Goal: Task Accomplishment & Management: Complete application form

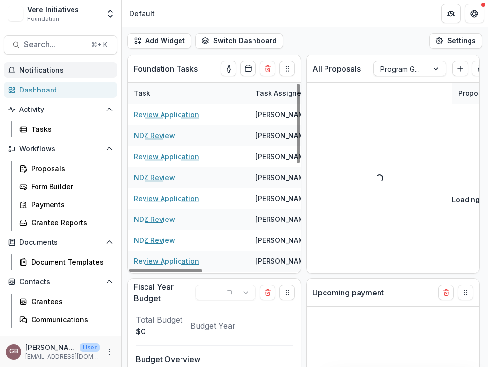
select select "******"
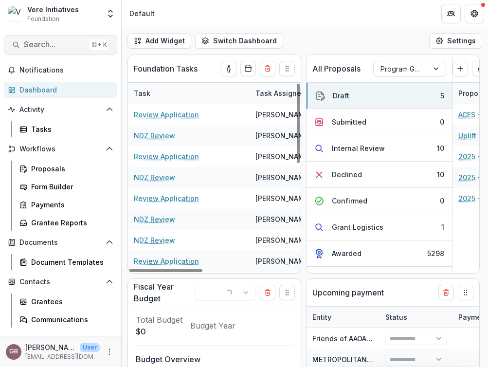
click at [49, 44] on span "Search..." at bounding box center [55, 44] width 62 height 9
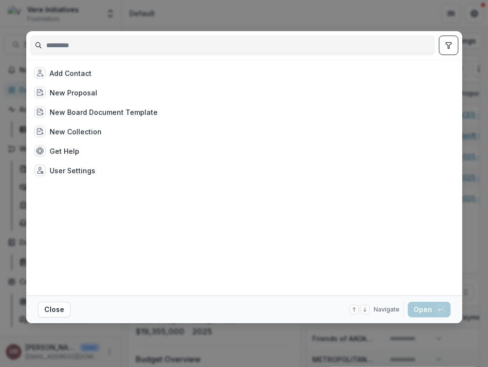
click at [62, 44] on input at bounding box center [233, 45] width 404 height 16
click at [69, 46] on input at bounding box center [233, 45] width 404 height 16
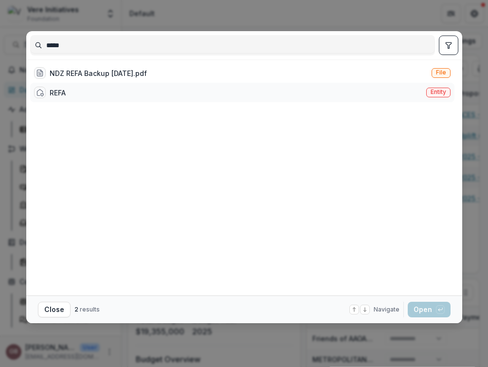
type input "****"
click at [131, 94] on div "REFA Entity" at bounding box center [242, 92] width 424 height 19
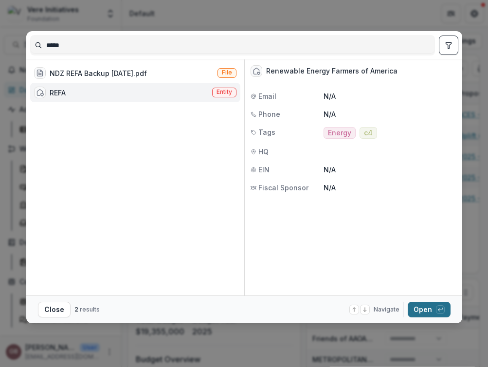
click at [422, 310] on button "Open with enter key" at bounding box center [429, 310] width 43 height 16
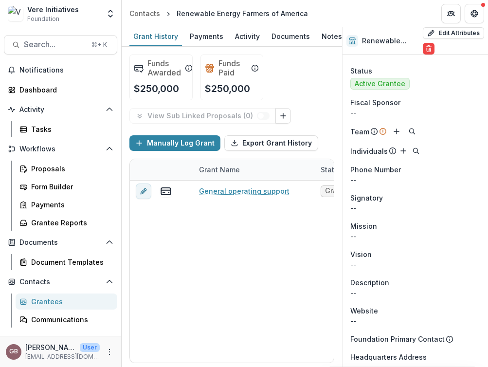
scroll to position [12, 0]
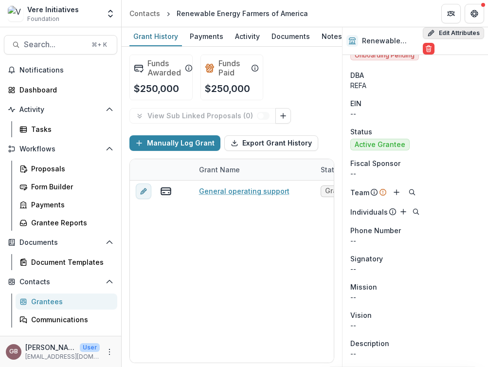
click at [435, 30] on button "Edit Attributes" at bounding box center [453, 33] width 61 height 12
select select
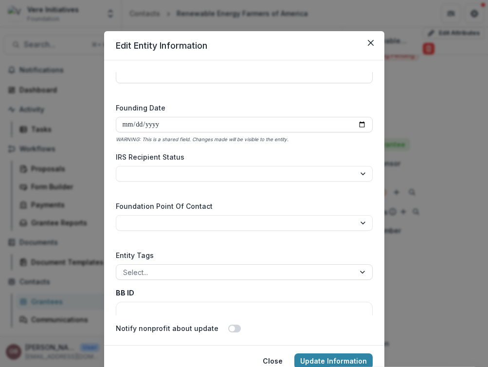
scroll to position [1612, 0]
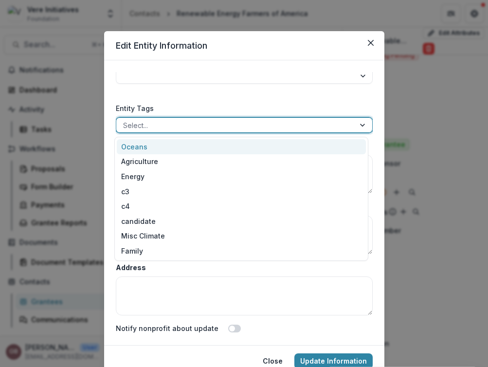
click at [235, 126] on div at bounding box center [235, 125] width 225 height 12
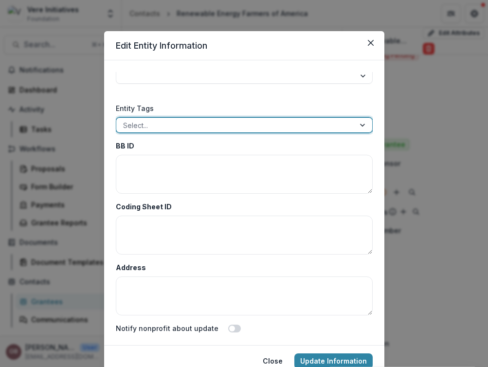
click at [235, 126] on div at bounding box center [235, 125] width 225 height 12
click at [227, 128] on div at bounding box center [235, 125] width 225 height 12
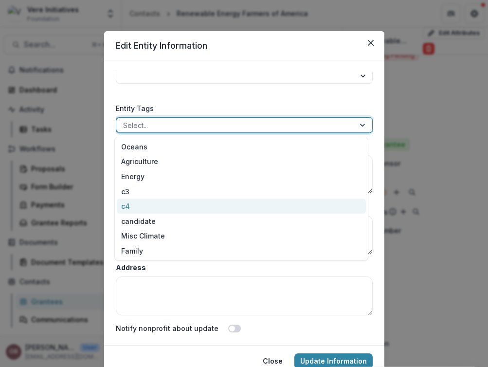
click at [127, 207] on div "c4" at bounding box center [241, 206] width 249 height 15
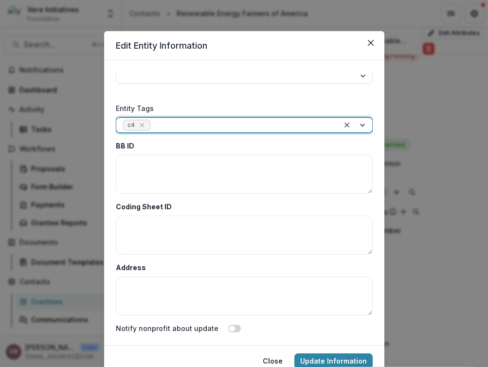
click at [145, 125] on span "c4" at bounding box center [137, 125] width 28 height 11
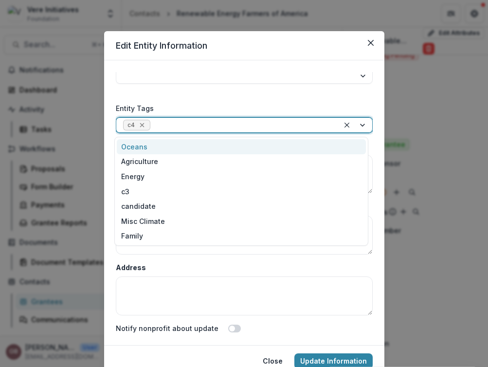
click at [141, 125] on icon "Remove c4" at bounding box center [142, 125] width 4 height 4
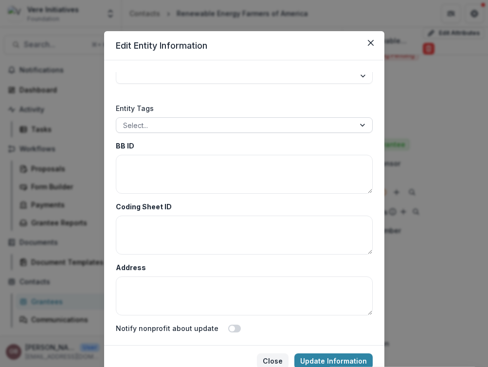
click at [279, 361] on button "Close" at bounding box center [273, 361] width 32 height 16
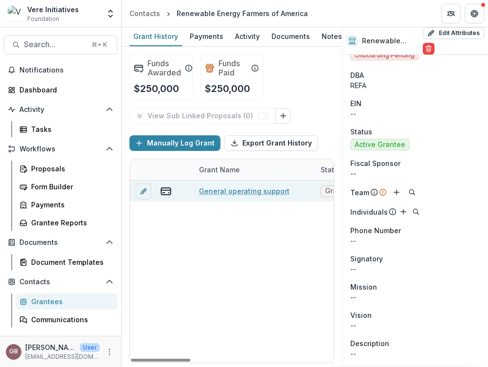
click at [227, 193] on link "General operating support" at bounding box center [244, 191] width 91 height 10
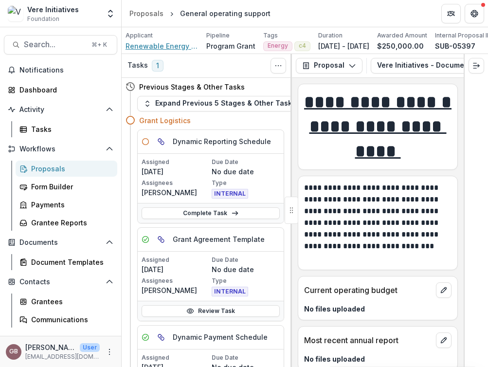
click at [181, 45] on span "Renewable Energy Farmers of America" at bounding box center [162, 46] width 73 height 10
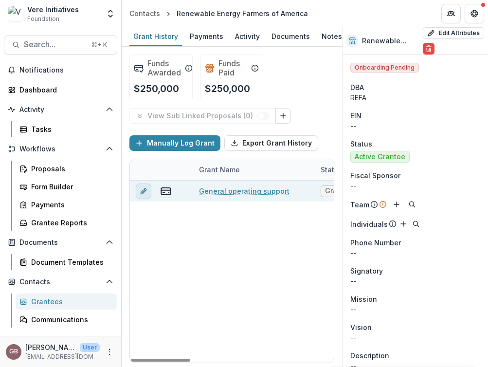
click at [145, 191] on icon "edit" at bounding box center [144, 191] width 8 height 8
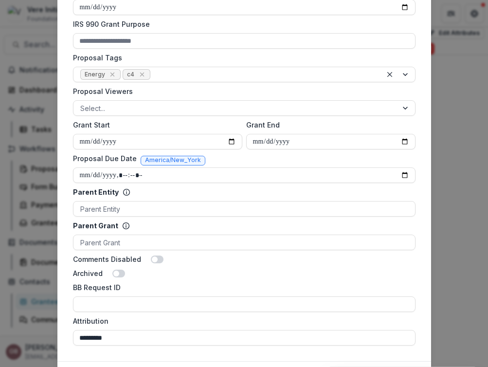
scroll to position [376, 0]
click at [138, 73] on icon "Remove c4" at bounding box center [142, 75] width 8 height 8
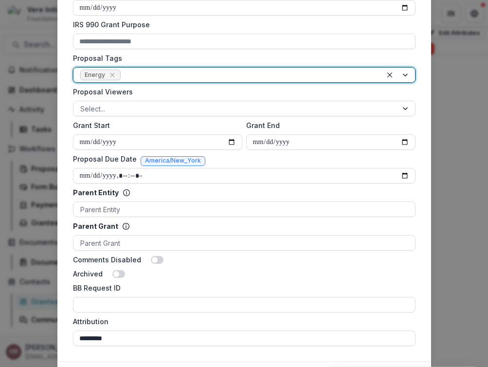
scroll to position [433, 0]
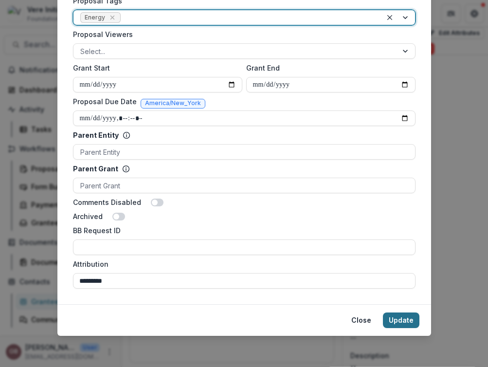
click at [399, 312] on button "Update" at bounding box center [401, 320] width 36 height 16
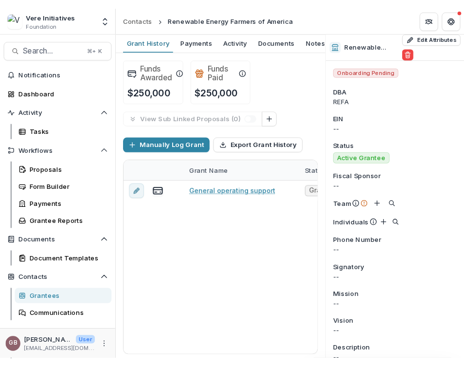
scroll to position [54, 0]
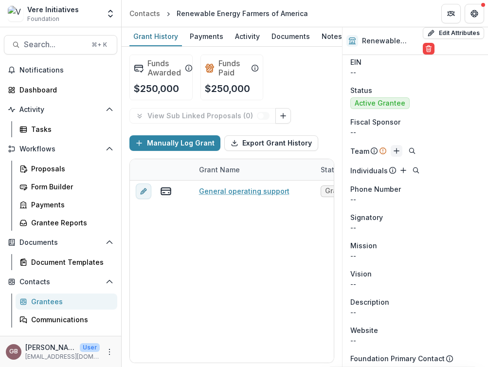
click at [395, 151] on line "Add" at bounding box center [396, 151] width 5 height 0
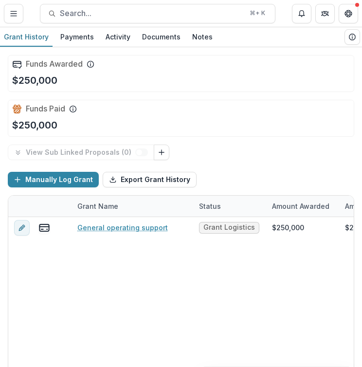
drag, startPoint x: 2, startPoint y: 134, endPoint x: -11, endPoint y: 133, distance: 13.1
click at [0, 133] on html "**********" at bounding box center [181, 183] width 362 height 367
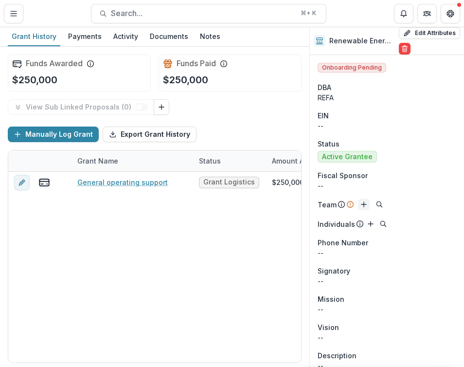
click at [361, 207] on icon "Add" at bounding box center [364, 204] width 8 height 8
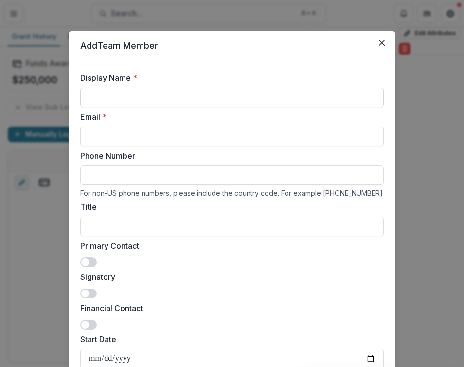
click at [153, 92] on input "Display Name *" at bounding box center [232, 97] width 304 height 19
paste input "**********"
type input "**********"
drag, startPoint x: 244, startPoint y: 99, endPoint x: 37, endPoint y: 98, distance: 206.8
click at [37, 98] on div "**********" at bounding box center [232, 183] width 464 height 367
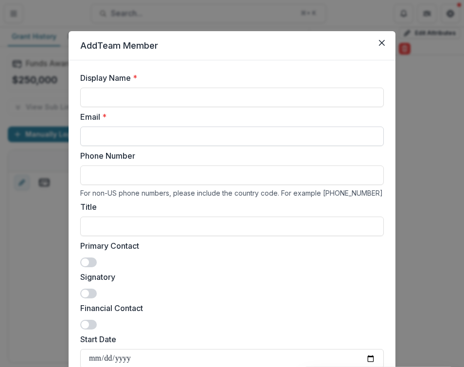
click at [110, 132] on input "Email *" at bounding box center [232, 136] width 304 height 19
paste input "**********"
type input "**********"
click at [307, 96] on input "Display Name *" at bounding box center [232, 97] width 304 height 19
paste input "**********"
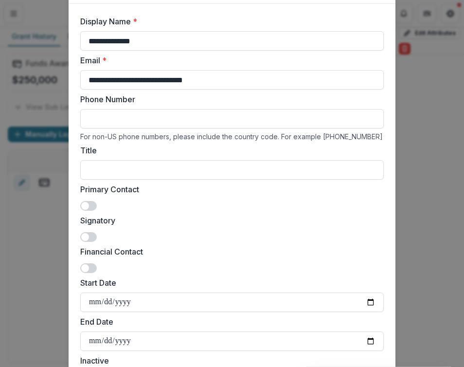
scroll to position [71, 0]
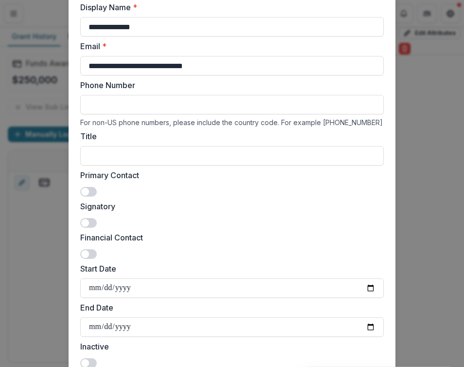
type input "**********"
click at [92, 191] on span at bounding box center [88, 192] width 17 height 10
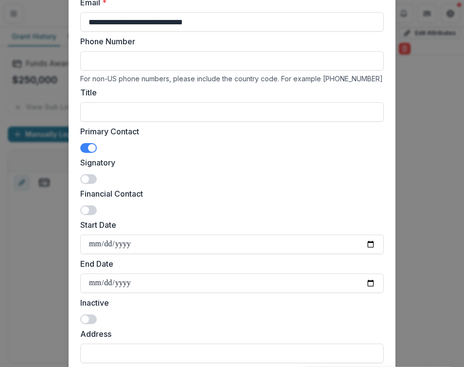
scroll to position [216, 0]
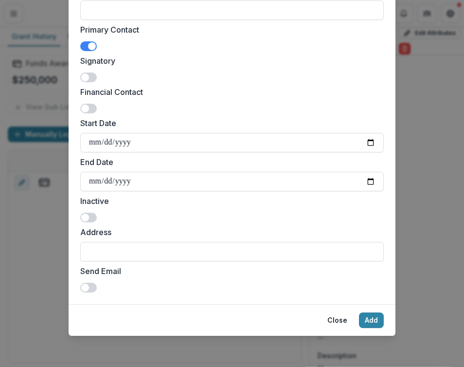
click at [84, 285] on span at bounding box center [85, 288] width 8 height 8
click at [375, 321] on button "Add" at bounding box center [371, 320] width 25 height 16
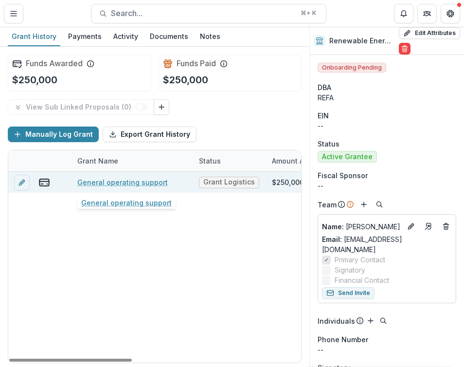
click at [125, 181] on link "General operating support" at bounding box center [122, 182] width 91 height 10
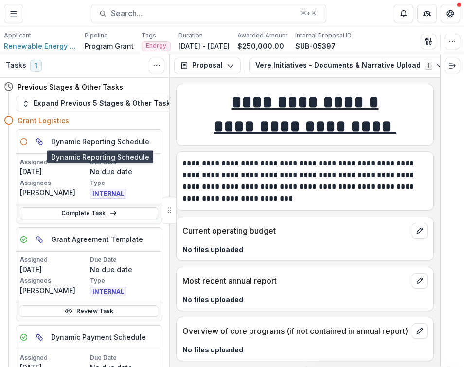
click at [86, 142] on h5 "Dynamic Reporting Schedule" at bounding box center [100, 141] width 98 height 10
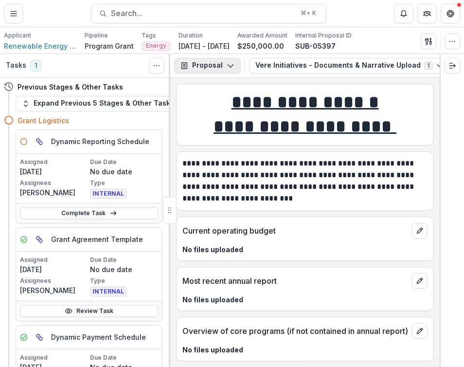
click at [221, 65] on button "Proposal" at bounding box center [207, 66] width 67 height 16
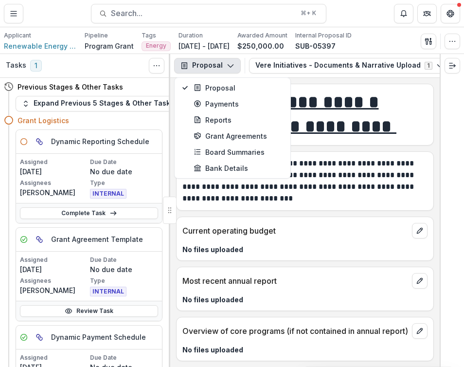
click at [221, 65] on button "Proposal" at bounding box center [207, 66] width 67 height 16
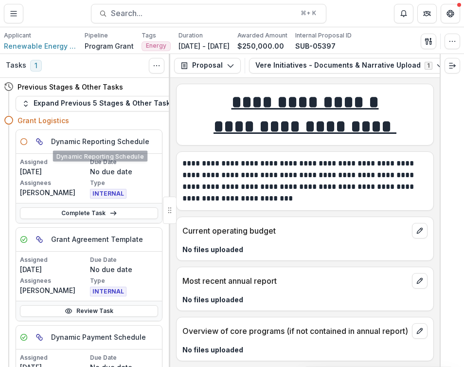
click at [75, 150] on div "Dynamic Reporting Schedule" at bounding box center [89, 142] width 146 height 24
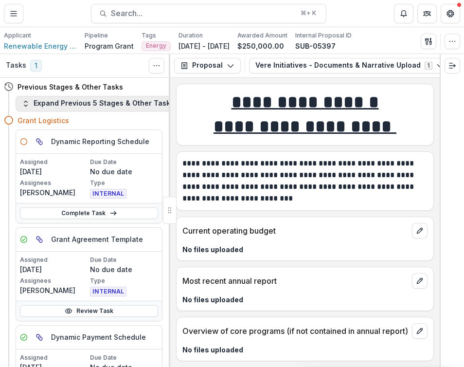
click at [127, 99] on button "Expand Previous 5 Stages & Other Tasks" at bounding box center [98, 104] width 165 height 16
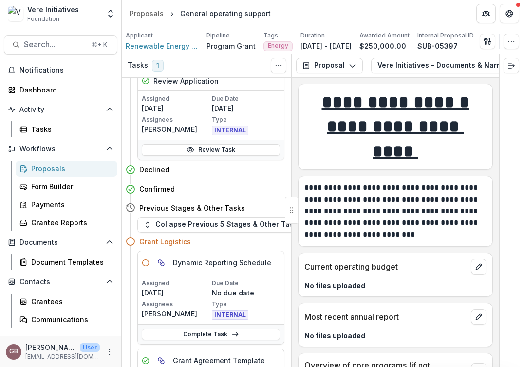
scroll to position [286, 0]
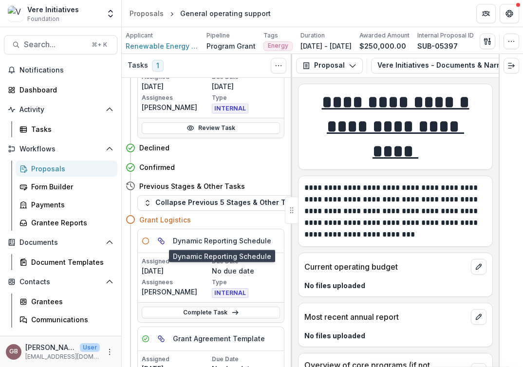
click at [185, 238] on h5 "Dynamic Reporting Schedule" at bounding box center [222, 241] width 98 height 10
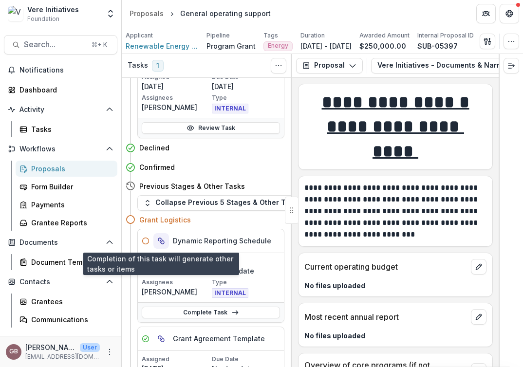
click at [164, 241] on icon "View dependent tasks" at bounding box center [162, 242] width 4 height 4
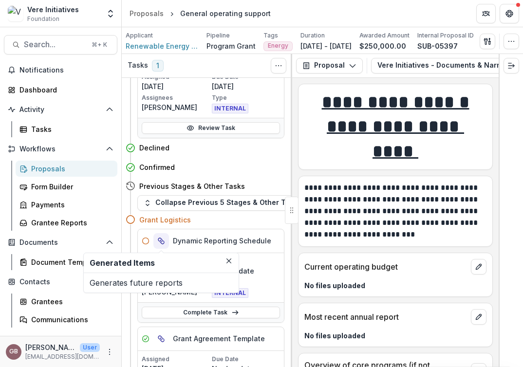
click at [164, 242] on icon "View dependent tasks" at bounding box center [162, 242] width 4 height 4
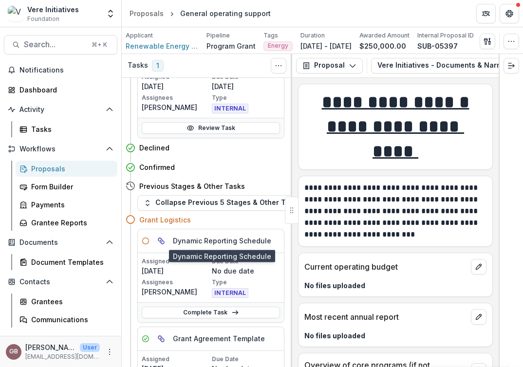
click at [207, 243] on h5 "Dynamic Reporting Schedule" at bounding box center [222, 241] width 98 height 10
click at [145, 241] on icon at bounding box center [146, 241] width 8 height 8
click at [168, 284] on p "Assignees" at bounding box center [176, 282] width 68 height 9
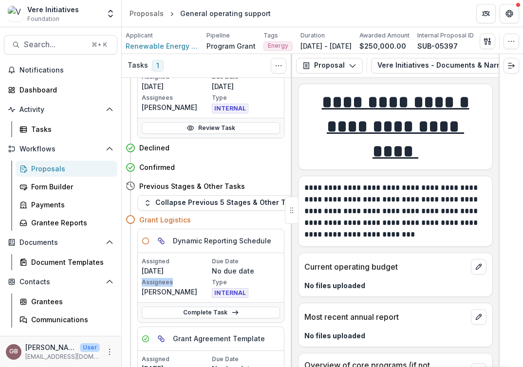
click at [168, 284] on p "Assignees" at bounding box center [176, 282] width 68 height 9
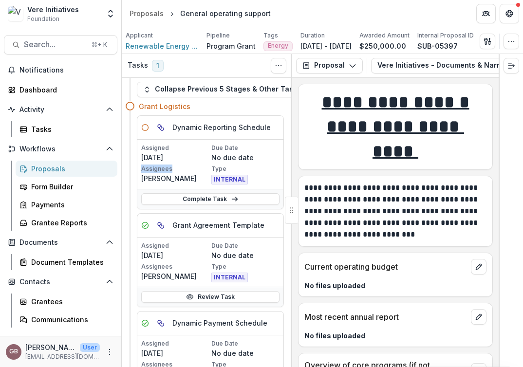
scroll to position [400, 0]
click at [46, 127] on div "Tasks" at bounding box center [70, 129] width 78 height 10
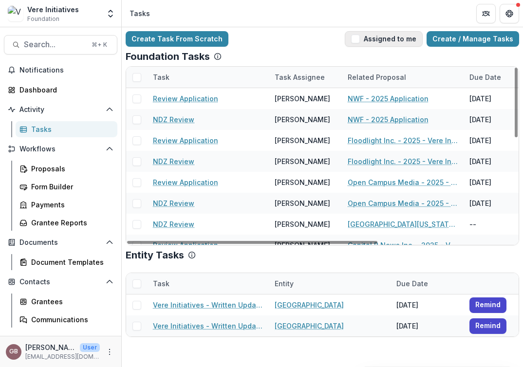
click at [377, 38] on button "Assigned to me" at bounding box center [384, 39] width 78 height 16
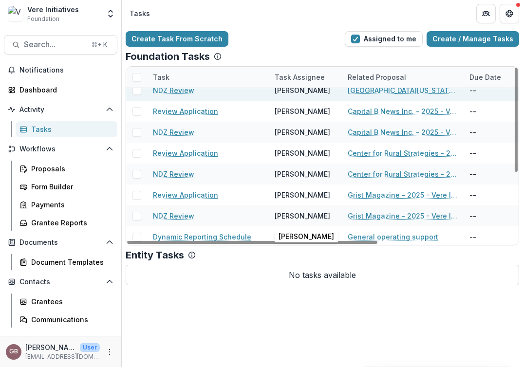
scroll to position [113, 0]
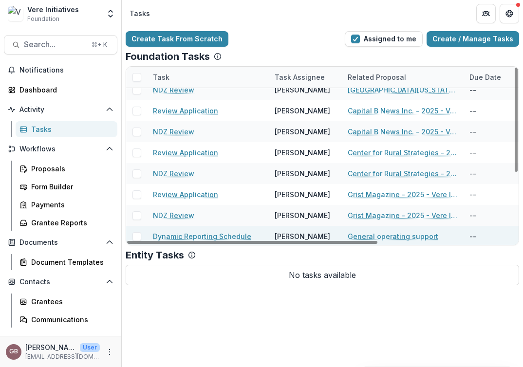
click at [223, 234] on link "Dynamic Reporting Schedule" at bounding box center [202, 236] width 98 height 10
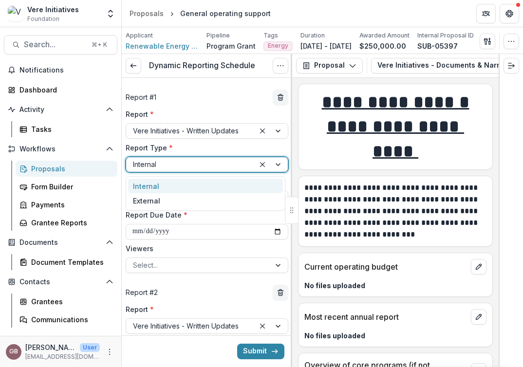
click at [223, 164] on div at bounding box center [190, 164] width 115 height 12
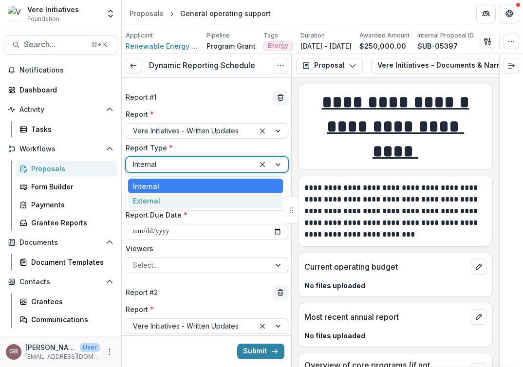
click at [184, 200] on div "External" at bounding box center [205, 200] width 155 height 15
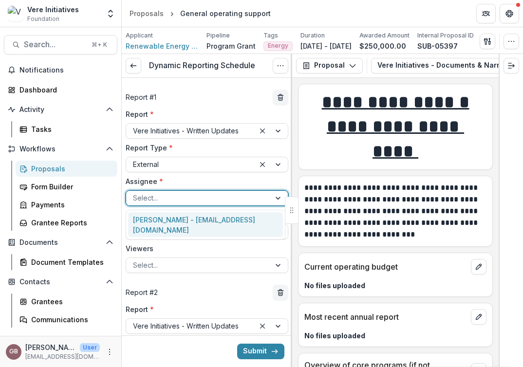
click at [182, 198] on div at bounding box center [198, 198] width 130 height 12
click at [182, 218] on div "[PERSON_NAME] - [EMAIL_ADDRESS][DOMAIN_NAME]" at bounding box center [205, 224] width 155 height 25
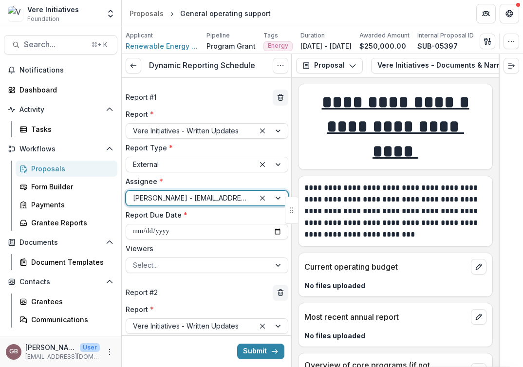
click at [226, 200] on div at bounding box center [190, 198] width 115 height 12
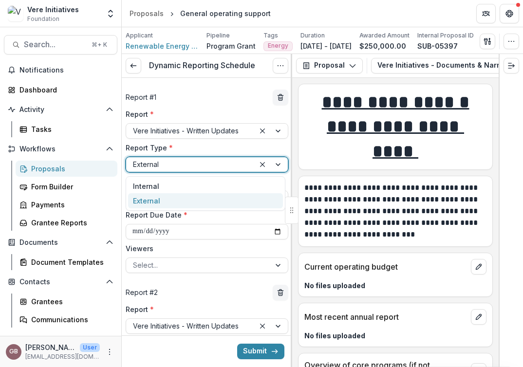
click at [196, 161] on div at bounding box center [190, 164] width 115 height 12
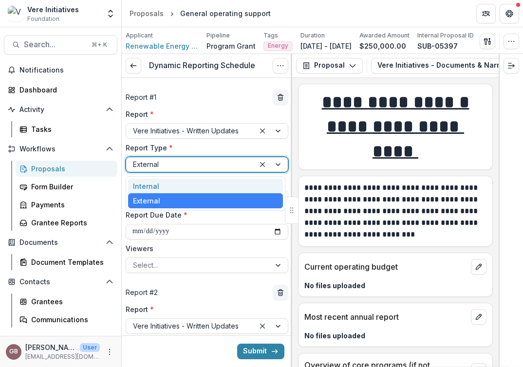
click at [192, 185] on div "Internal" at bounding box center [205, 186] width 155 height 15
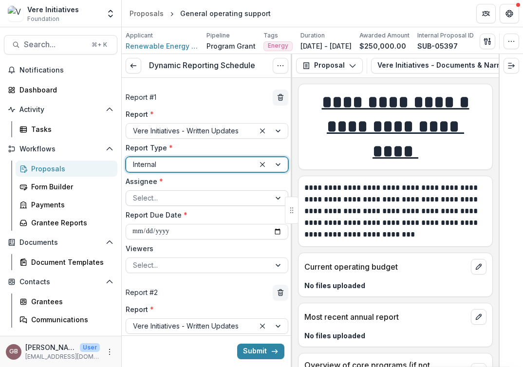
click at [194, 199] on div at bounding box center [198, 198] width 130 height 12
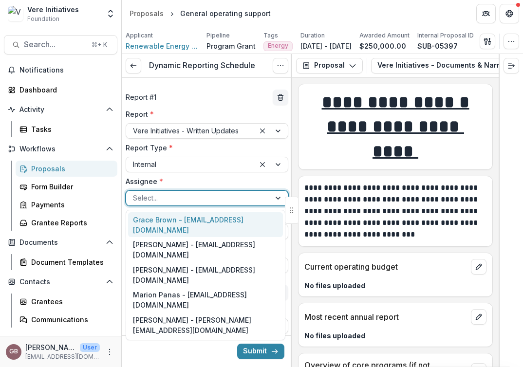
click at [184, 220] on div "Grace Brown - [EMAIL_ADDRESS][DOMAIN_NAME]" at bounding box center [205, 224] width 155 height 25
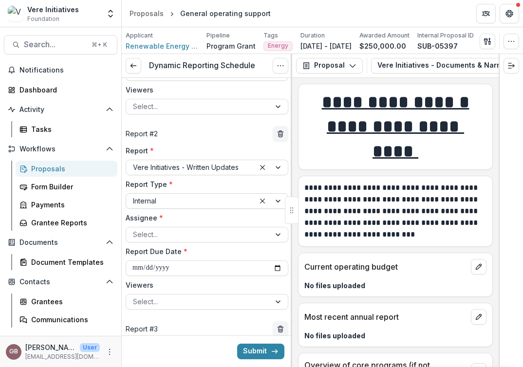
scroll to position [159, 0]
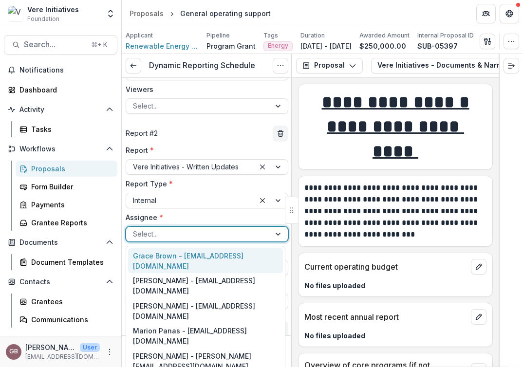
click at [184, 236] on div at bounding box center [198, 234] width 130 height 12
click at [189, 166] on div at bounding box center [190, 167] width 115 height 12
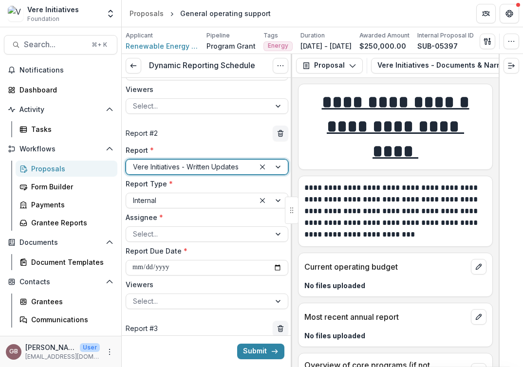
click at [186, 166] on div at bounding box center [190, 167] width 115 height 12
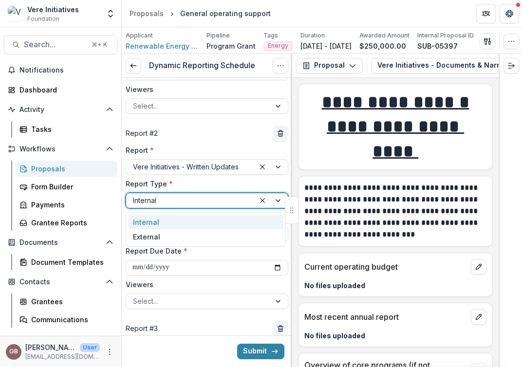
click at [165, 198] on div at bounding box center [190, 200] width 115 height 12
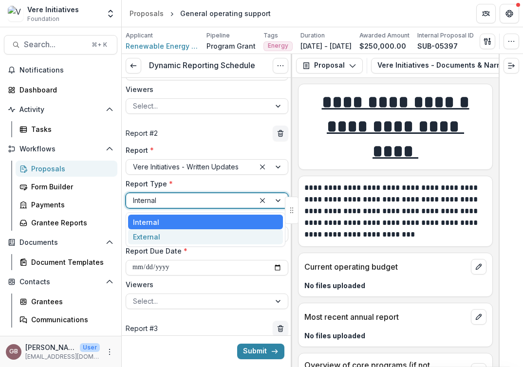
click at [155, 230] on div "External" at bounding box center [205, 236] width 155 height 15
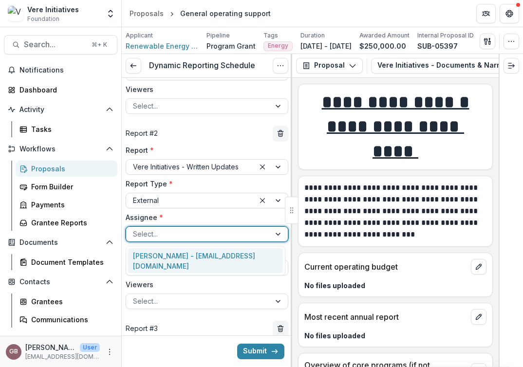
click at [162, 229] on div at bounding box center [198, 234] width 130 height 12
click at [163, 249] on div "[PERSON_NAME] - [EMAIL_ADDRESS][DOMAIN_NAME]" at bounding box center [205, 260] width 155 height 25
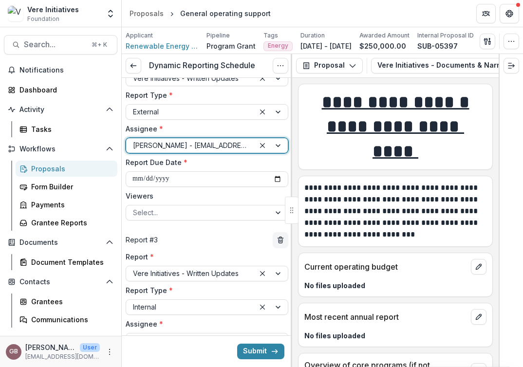
scroll to position [301, 0]
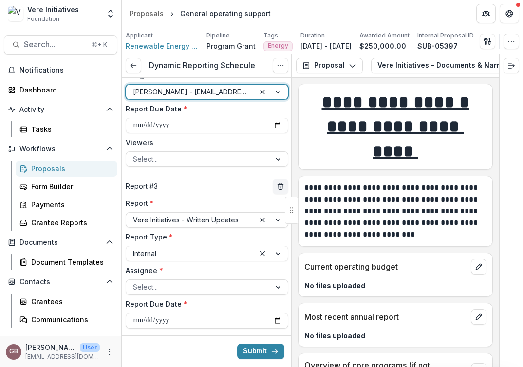
click at [163, 249] on div at bounding box center [190, 253] width 115 height 12
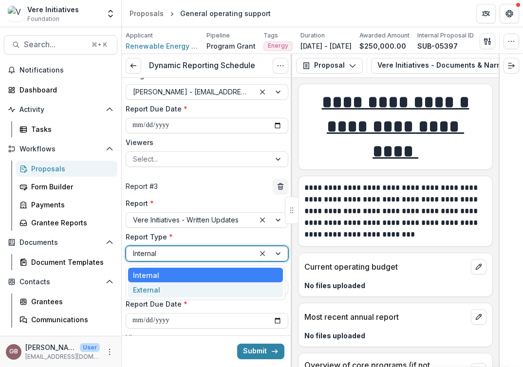
click at [152, 291] on div "External" at bounding box center [205, 289] width 155 height 15
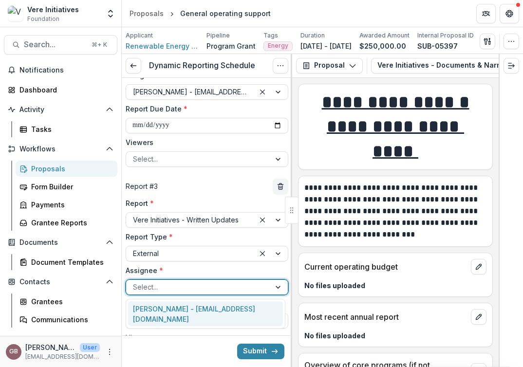
click at [152, 291] on div at bounding box center [198, 287] width 130 height 12
click at [151, 308] on div "[PERSON_NAME] - [EMAIL_ADDRESS][DOMAIN_NAME]" at bounding box center [205, 313] width 155 height 25
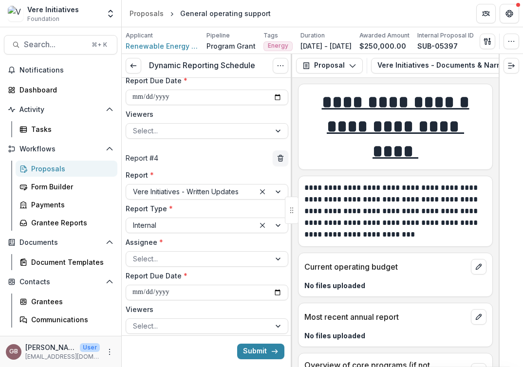
scroll to position [529, 0]
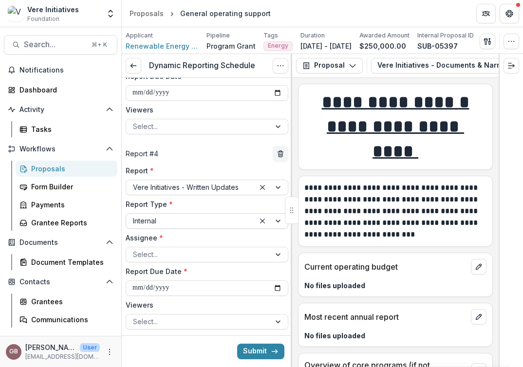
click at [160, 221] on div at bounding box center [190, 221] width 115 height 12
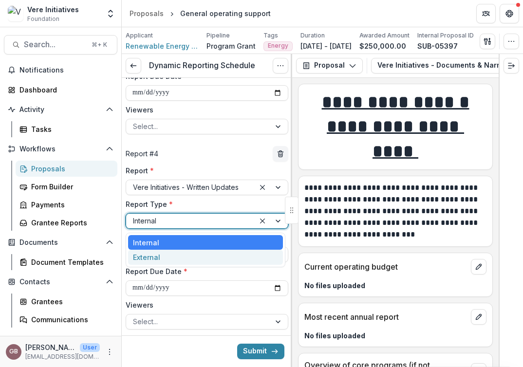
click at [159, 255] on div "External" at bounding box center [205, 257] width 155 height 15
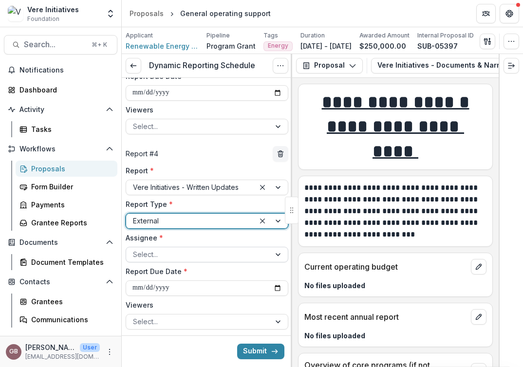
click at [157, 254] on div at bounding box center [198, 254] width 130 height 12
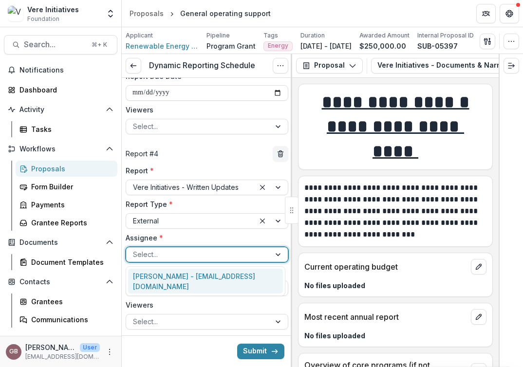
click at [158, 280] on div "[PERSON_NAME] - [EMAIL_ADDRESS][DOMAIN_NAME]" at bounding box center [205, 281] width 155 height 25
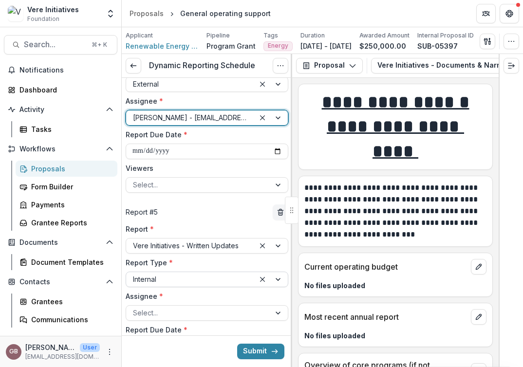
scroll to position [669, 0]
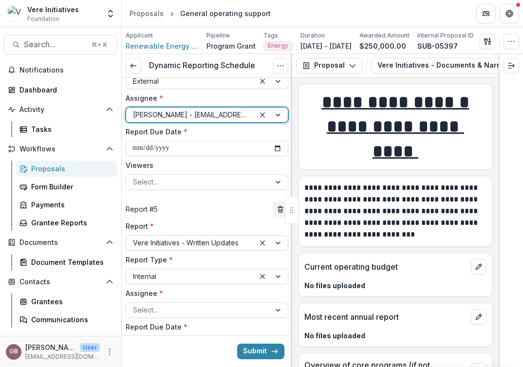
click at [173, 245] on div at bounding box center [190, 242] width 115 height 12
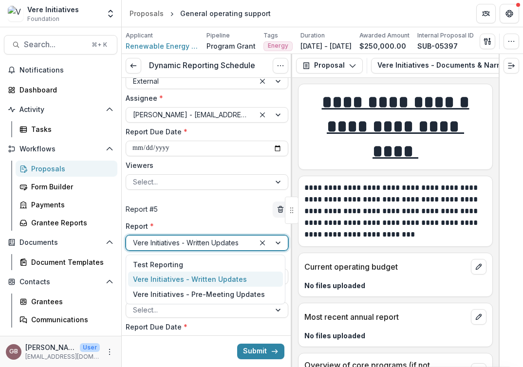
click at [173, 245] on div at bounding box center [190, 242] width 115 height 12
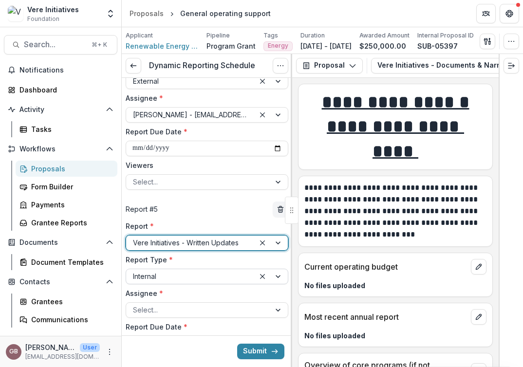
click at [164, 275] on div at bounding box center [190, 276] width 115 height 12
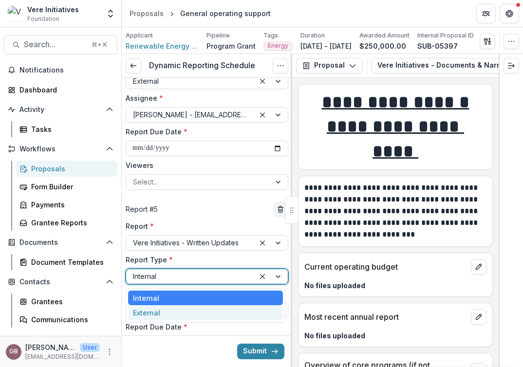
click at [156, 310] on div "External" at bounding box center [205, 312] width 155 height 15
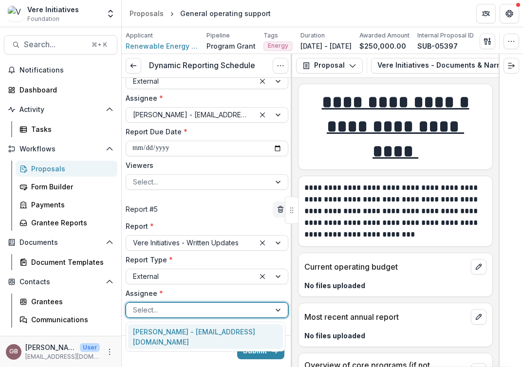
click at [156, 310] on div at bounding box center [198, 310] width 130 height 12
click at [155, 333] on div "[PERSON_NAME] - [EMAIL_ADDRESS][DOMAIN_NAME]" at bounding box center [205, 336] width 155 height 25
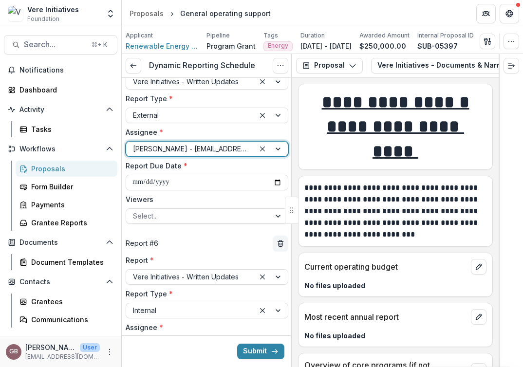
scroll to position [870, 0]
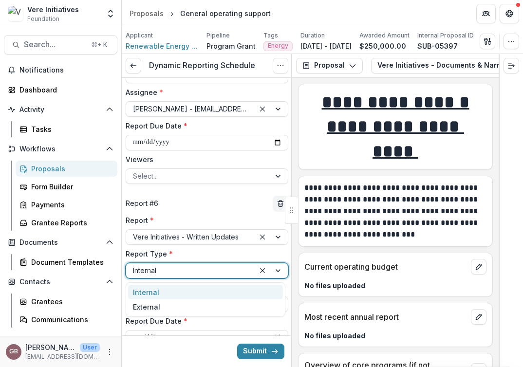
click at [156, 268] on div at bounding box center [190, 270] width 115 height 12
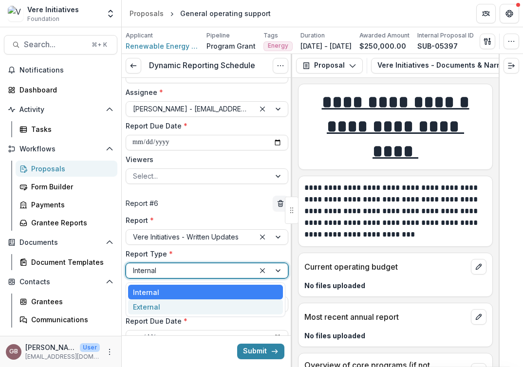
click at [154, 305] on div "External" at bounding box center [205, 306] width 155 height 15
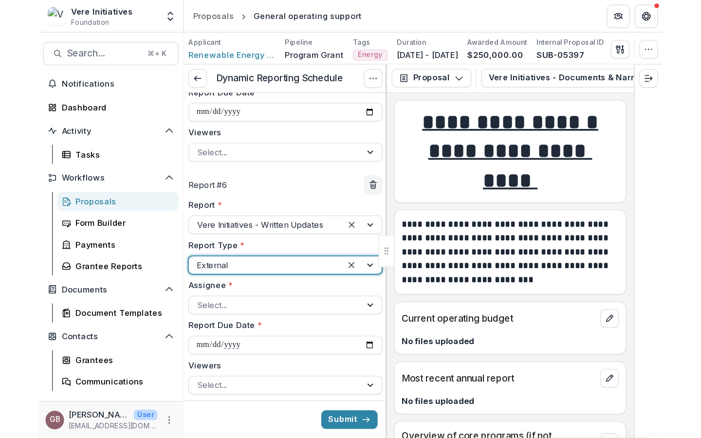
scroll to position [932, 0]
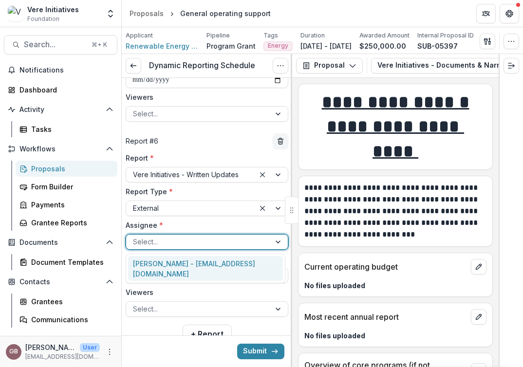
click at [179, 245] on div at bounding box center [198, 242] width 130 height 12
click at [175, 268] on div "[PERSON_NAME] - [EMAIL_ADDRESS][DOMAIN_NAME]" at bounding box center [205, 268] width 155 height 25
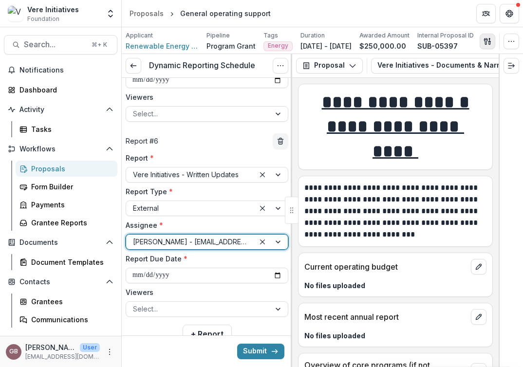
click at [487, 42] on icon "button" at bounding box center [485, 41] width 3 height 6
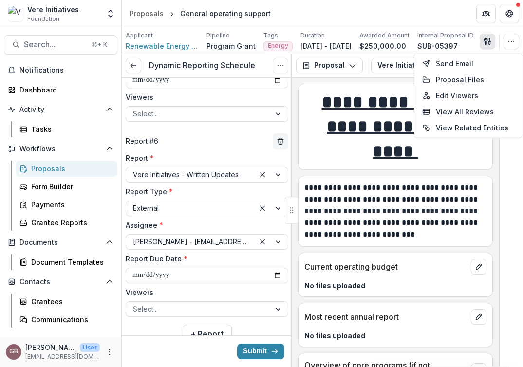
click at [491, 43] on icon "button" at bounding box center [487, 41] width 8 height 8
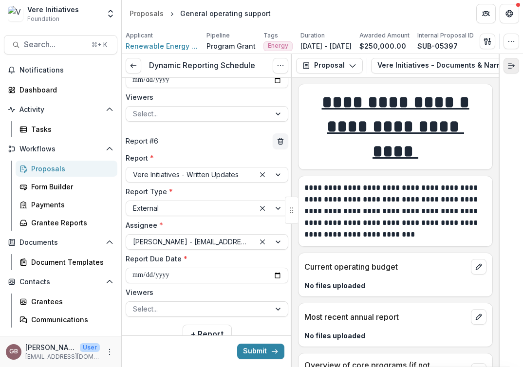
click at [512, 59] on button "Expand right" at bounding box center [511, 66] width 16 height 16
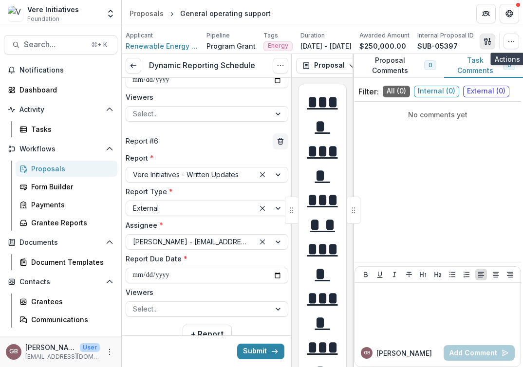
click at [495, 41] on button "button" at bounding box center [487, 42] width 16 height 16
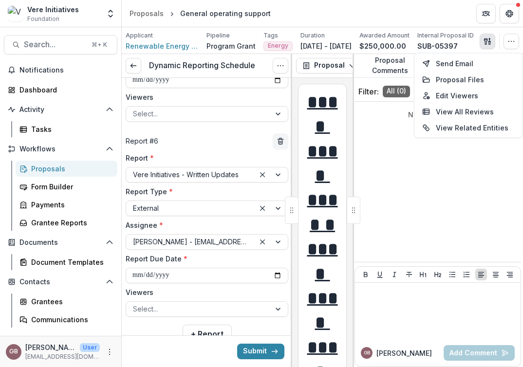
click at [495, 42] on button "button" at bounding box center [487, 42] width 16 height 16
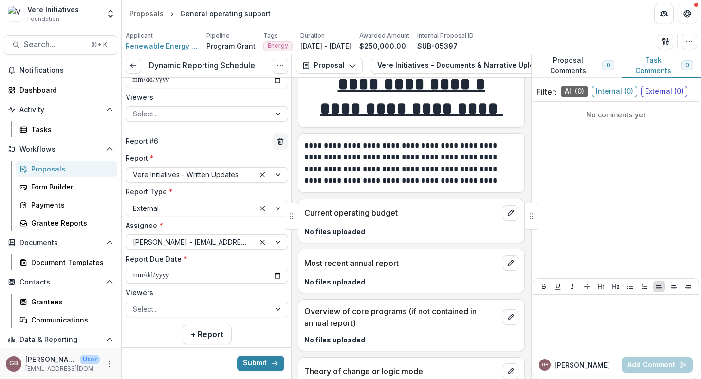
scroll to position [0, 0]
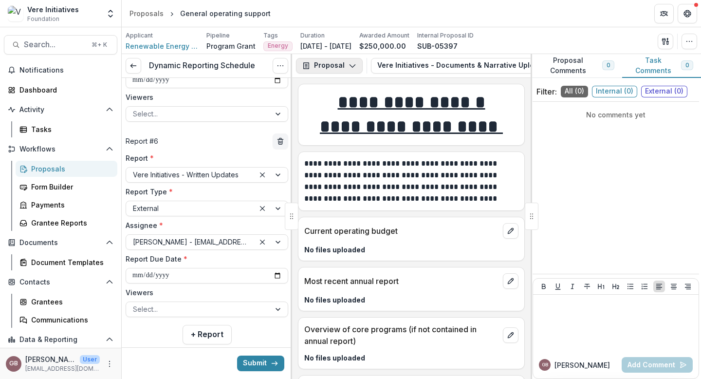
click at [359, 66] on button "Proposal" at bounding box center [329, 66] width 67 height 16
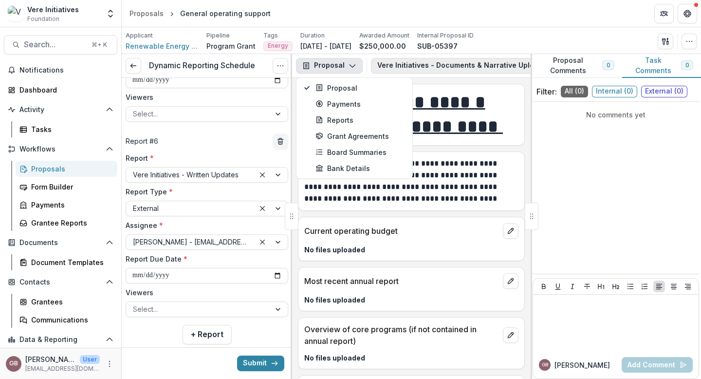
click at [436, 64] on button "Vere Initiatives - Documents & Narrative Upload 1" at bounding box center [471, 66] width 201 height 16
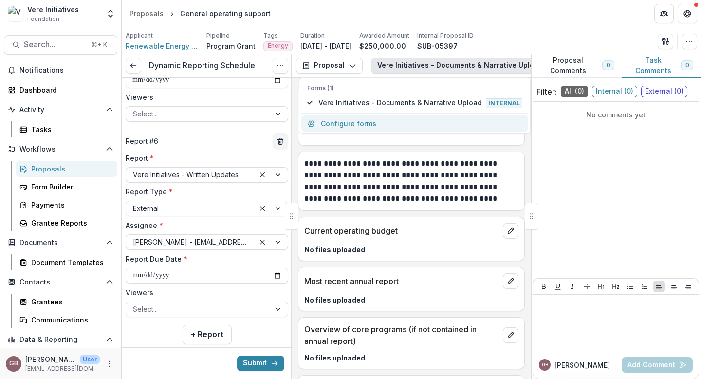
click at [419, 123] on button "Configure forms" at bounding box center [414, 123] width 227 height 16
select select "****"
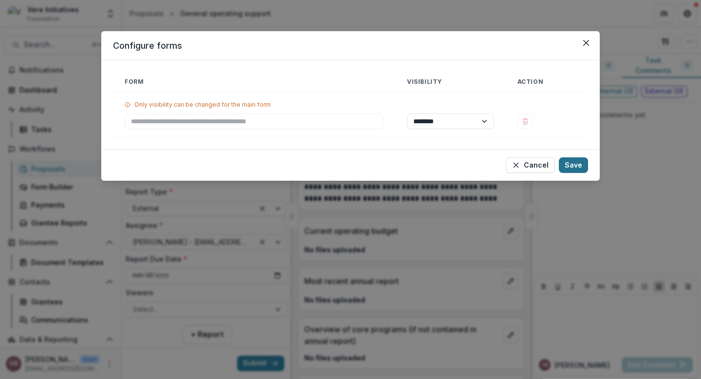
click at [557, 165] on button "Save" at bounding box center [573, 165] width 29 height 16
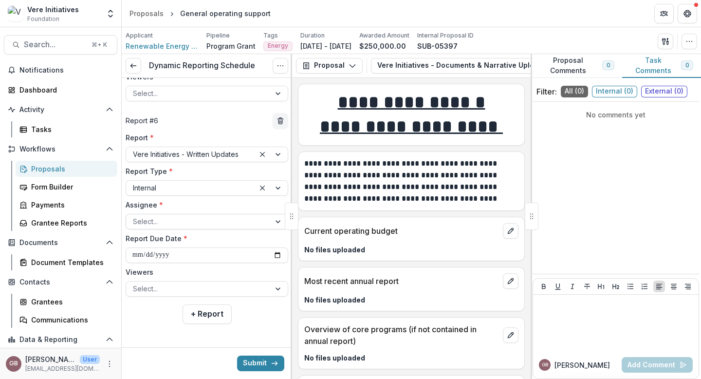
scroll to position [951, 0]
click at [190, 226] on div at bounding box center [198, 223] width 130 height 12
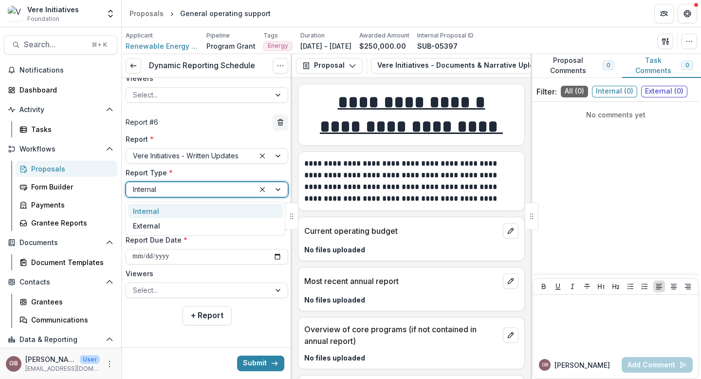
click at [194, 193] on div at bounding box center [190, 189] width 115 height 12
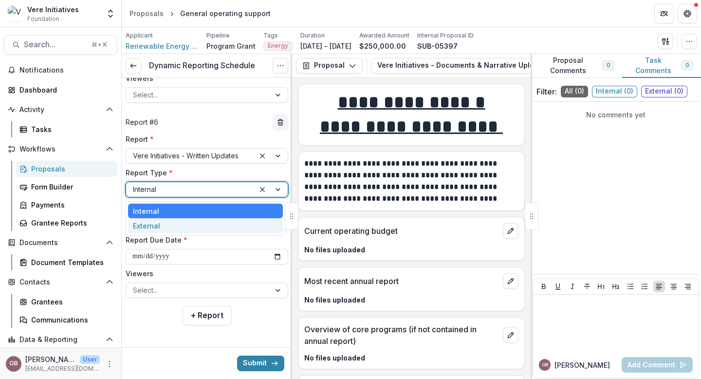
click at [180, 223] on div "External" at bounding box center [205, 225] width 155 height 15
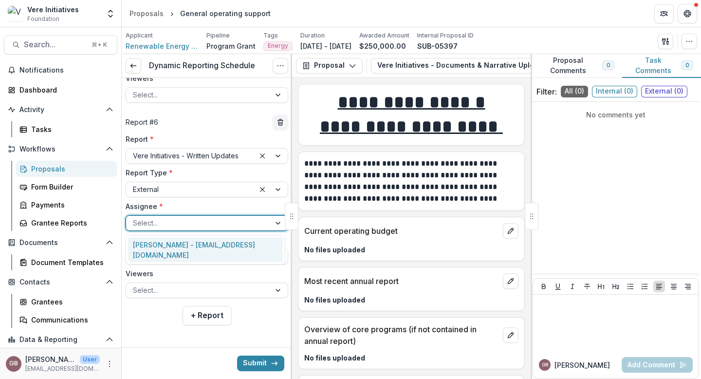
click at [180, 219] on div at bounding box center [198, 223] width 130 height 12
click at [171, 240] on div "[PERSON_NAME] - [EMAIL_ADDRESS][DOMAIN_NAME]" at bounding box center [205, 249] width 155 height 25
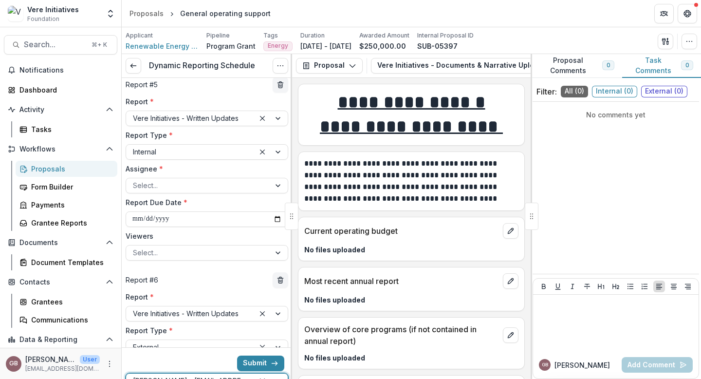
scroll to position [792, 0]
click at [174, 151] on div at bounding box center [190, 152] width 115 height 12
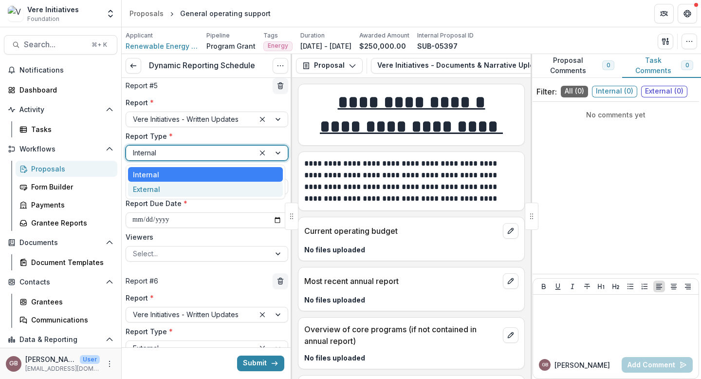
click at [166, 187] on div "External" at bounding box center [205, 189] width 155 height 15
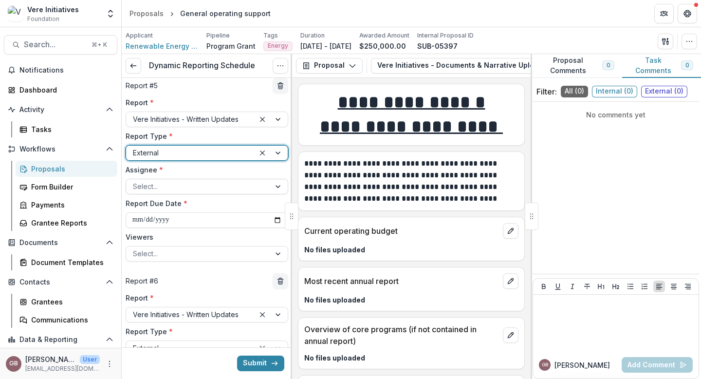
click at [166, 187] on div at bounding box center [198, 186] width 130 height 12
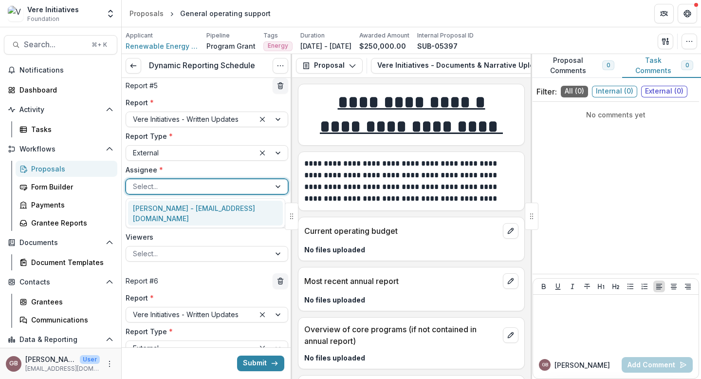
click at [165, 205] on div "[PERSON_NAME] - [EMAIL_ADDRESS][DOMAIN_NAME]" at bounding box center [205, 212] width 155 height 25
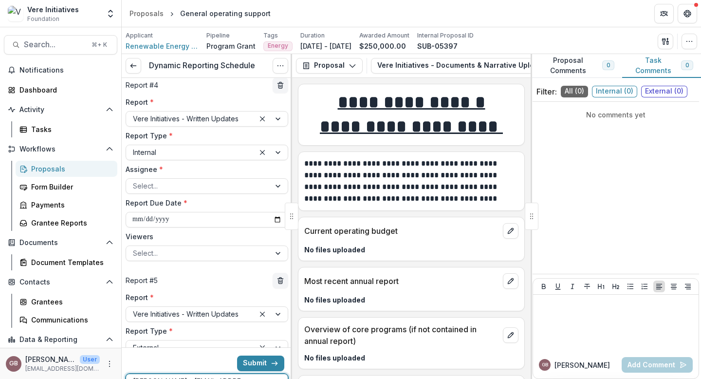
scroll to position [581, 0]
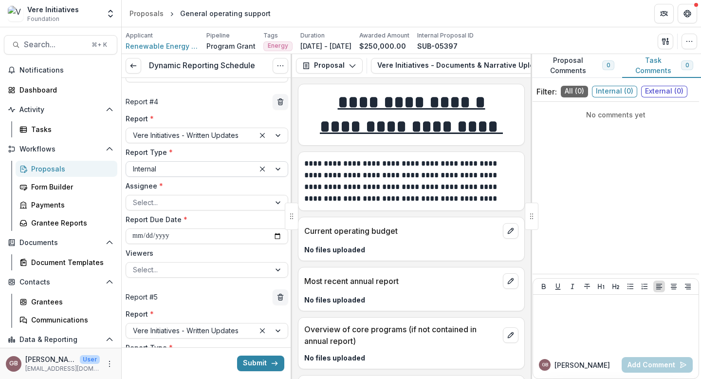
click at [158, 171] on div at bounding box center [190, 169] width 115 height 12
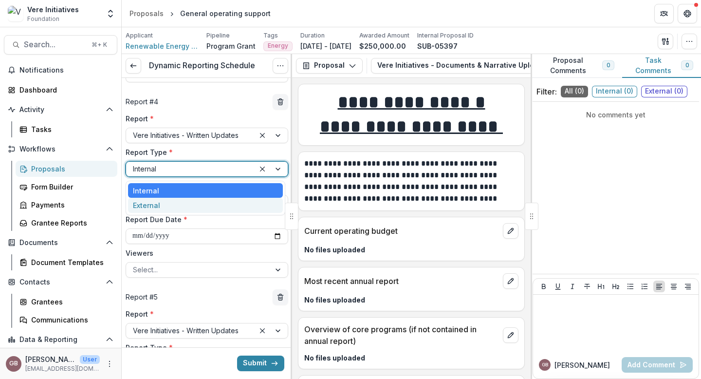
click at [158, 201] on div "External" at bounding box center [205, 205] width 155 height 15
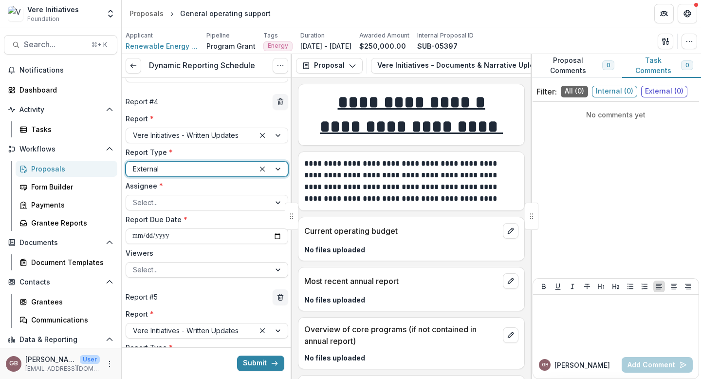
click at [158, 201] on div at bounding box center [198, 202] width 130 height 12
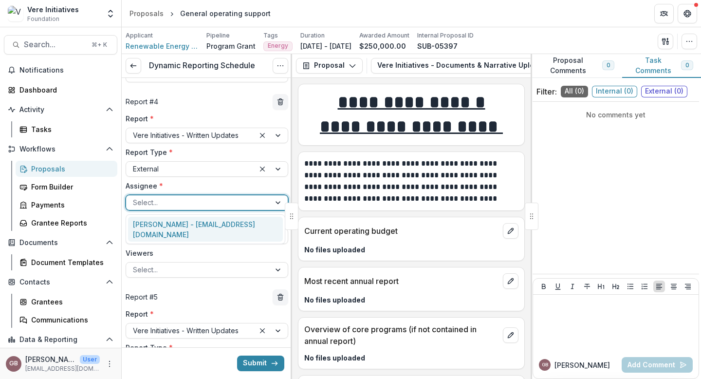
click at [157, 226] on div "[PERSON_NAME] - [EMAIL_ADDRESS][DOMAIN_NAME]" at bounding box center [205, 229] width 155 height 25
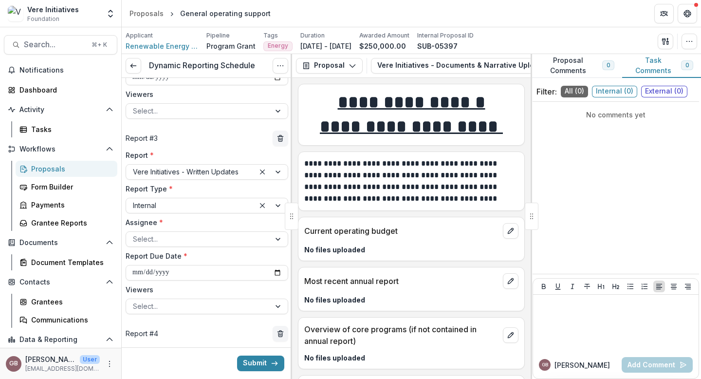
scroll to position [351, 0]
click at [169, 177] on div "Vere Initiatives - Written Updates" at bounding box center [207, 170] width 163 height 16
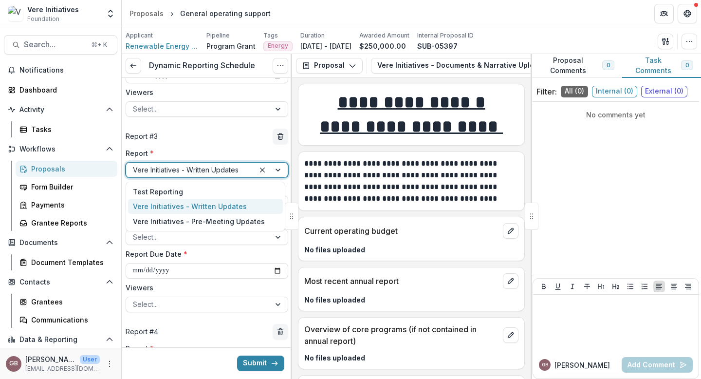
click at [169, 176] on div "Vere Initiatives - Written Updates" at bounding box center [190, 170] width 128 height 14
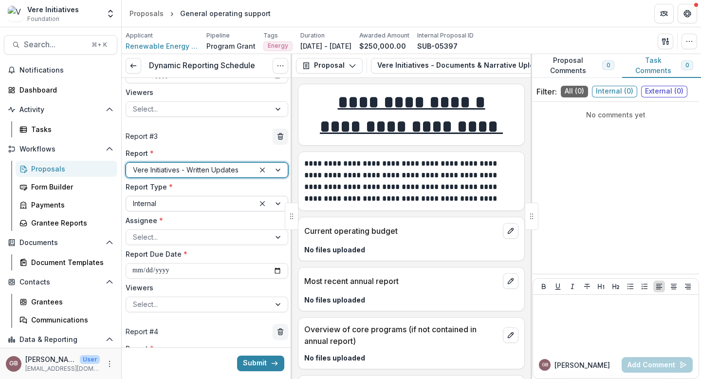
click at [181, 204] on div at bounding box center [190, 203] width 115 height 12
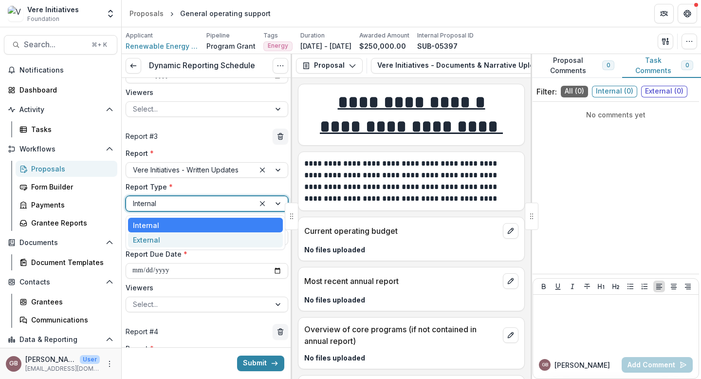
click at [178, 237] on div "External" at bounding box center [205, 239] width 155 height 15
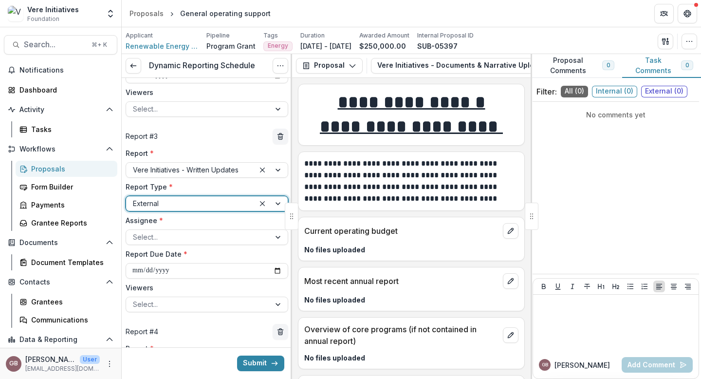
click at [178, 237] on div at bounding box center [198, 237] width 130 height 12
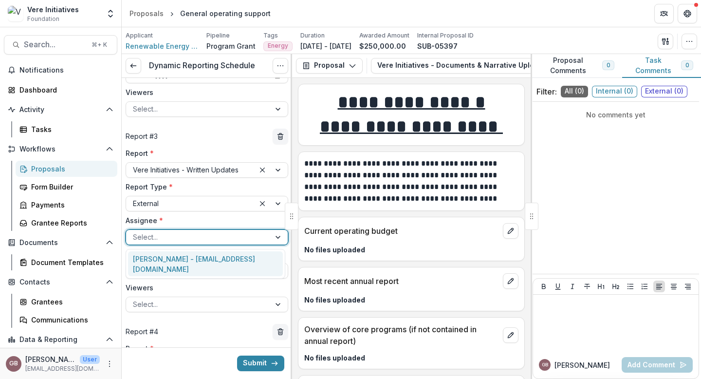
click at [169, 263] on div "[PERSON_NAME] - [EMAIL_ADDRESS][DOMAIN_NAME]" at bounding box center [205, 263] width 155 height 25
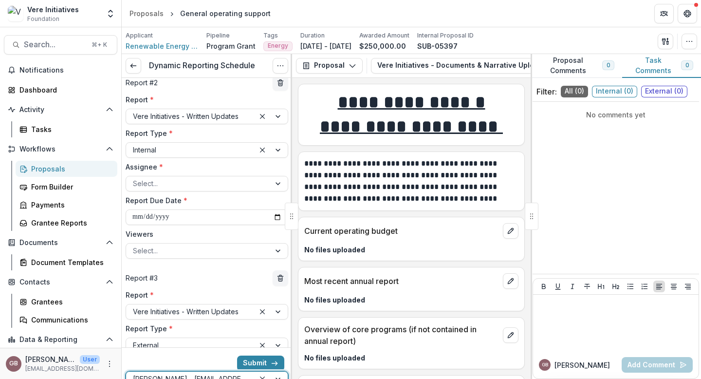
scroll to position [196, 0]
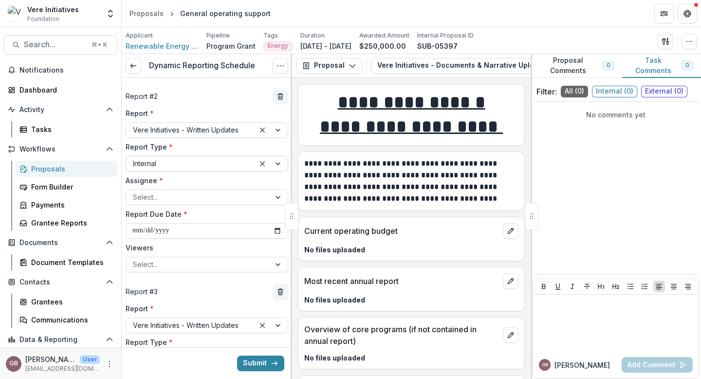
click at [156, 166] on div at bounding box center [190, 163] width 115 height 12
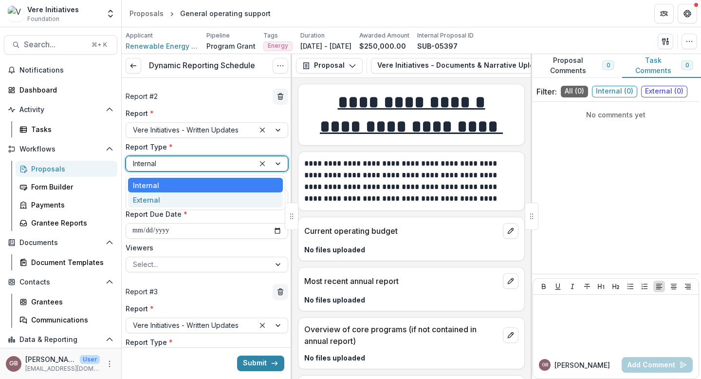
click at [156, 197] on div "External" at bounding box center [205, 199] width 155 height 15
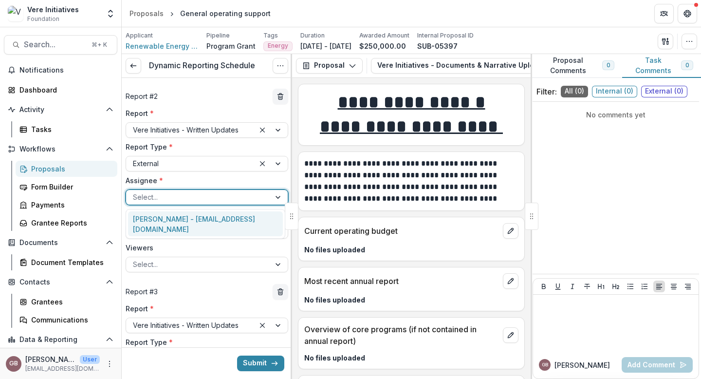
click at [155, 196] on div at bounding box center [198, 197] width 130 height 12
click at [155, 218] on div "[PERSON_NAME] - [EMAIL_ADDRESS][DOMAIN_NAME]" at bounding box center [205, 223] width 155 height 25
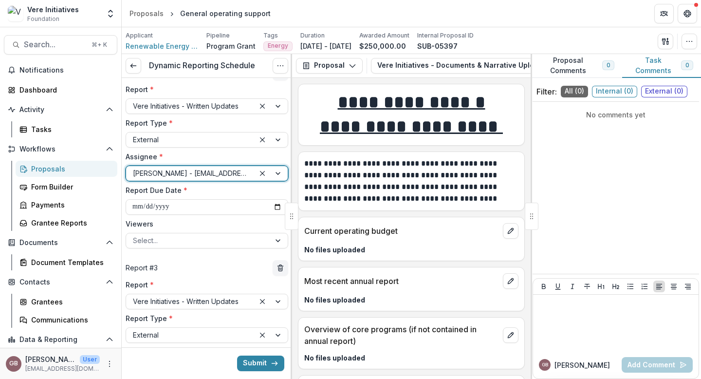
scroll to position [233, 0]
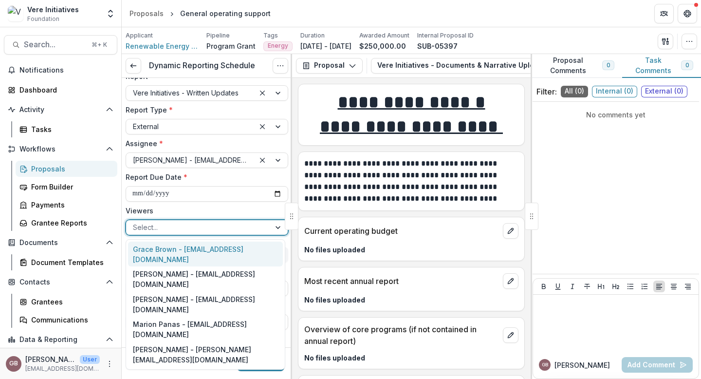
click at [157, 228] on div at bounding box center [198, 227] width 130 height 12
click at [159, 247] on div "Grace Brown - [EMAIL_ADDRESS][DOMAIN_NAME]" at bounding box center [205, 253] width 155 height 25
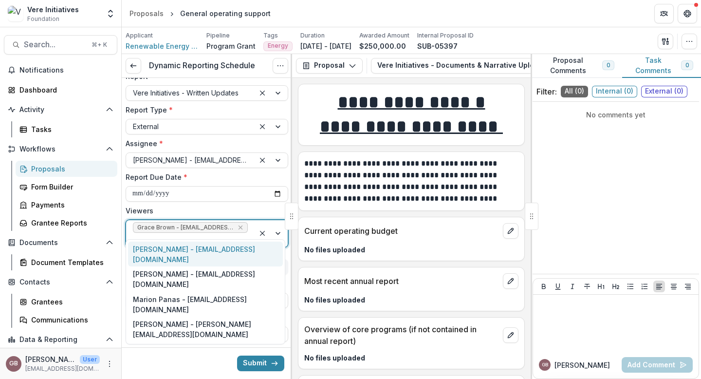
click at [160, 226] on span "Grace Brown - [EMAIL_ADDRESS][DOMAIN_NAME]" at bounding box center [185, 227] width 96 height 7
click at [158, 249] on div "[PERSON_NAME] - [EMAIL_ADDRESS][DOMAIN_NAME]" at bounding box center [205, 253] width 155 height 25
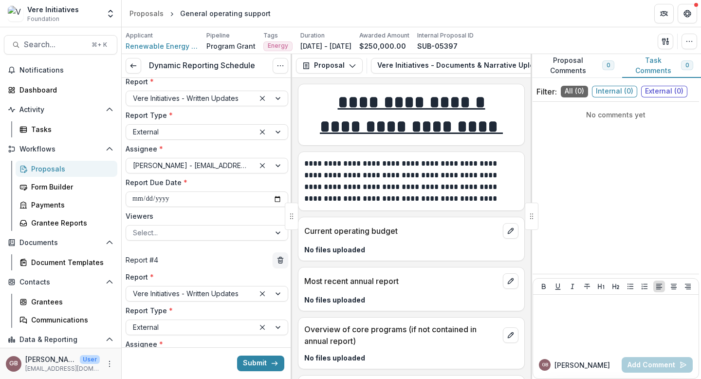
scroll to position [448, 0]
click at [159, 231] on div at bounding box center [198, 232] width 130 height 12
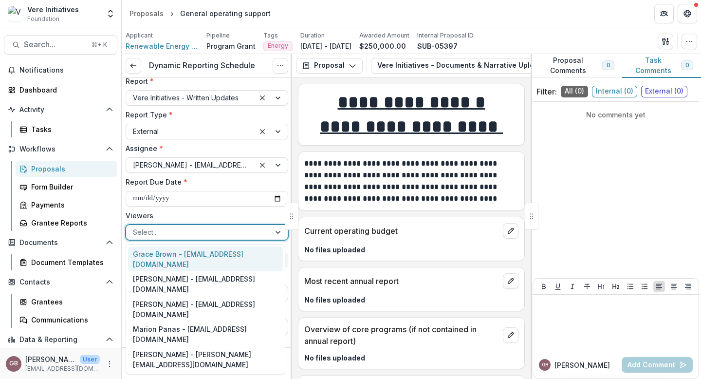
click at [161, 253] on div "Grace Brown - [EMAIL_ADDRESS][DOMAIN_NAME]" at bounding box center [205, 258] width 155 height 25
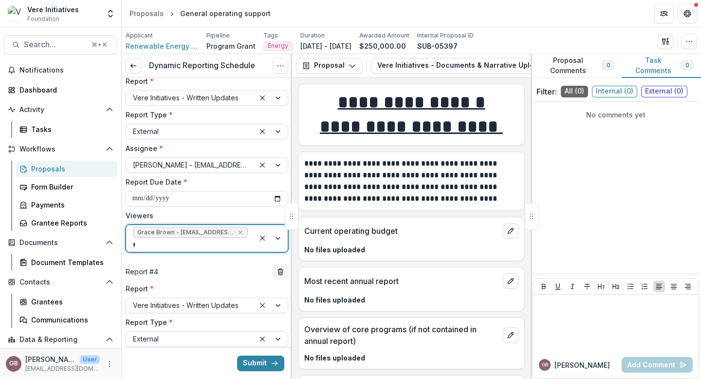
type input "**"
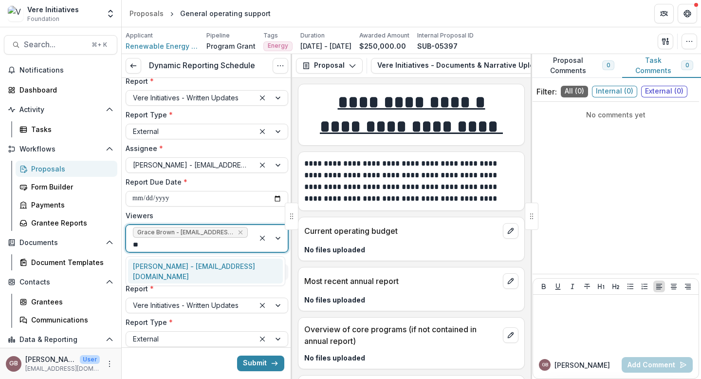
click at [231, 259] on div "[PERSON_NAME] - [EMAIL_ADDRESS][DOMAIN_NAME]" at bounding box center [205, 270] width 155 height 25
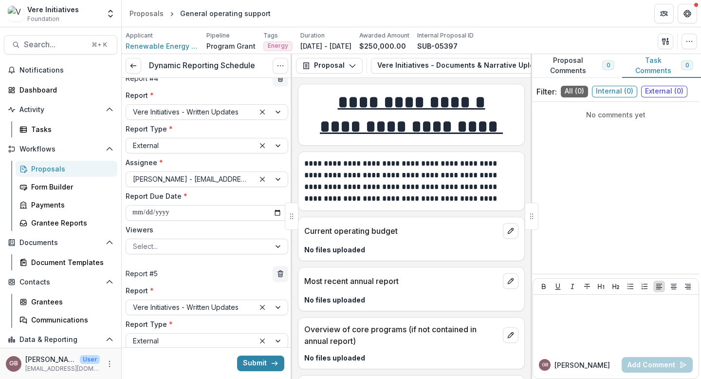
scroll to position [654, 0]
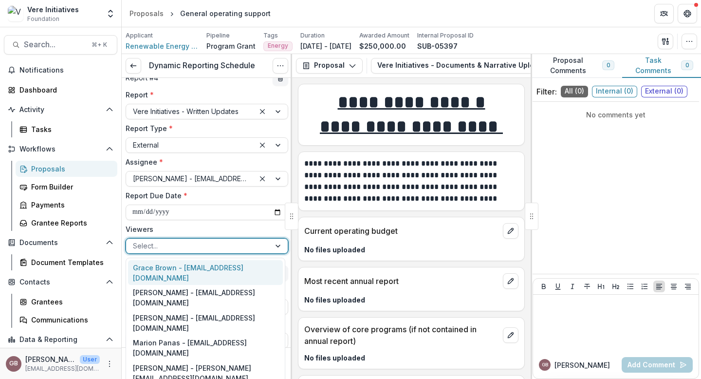
click at [212, 246] on div at bounding box center [198, 245] width 130 height 12
click at [208, 268] on div "Grace Brown - [EMAIL_ADDRESS][DOMAIN_NAME]" at bounding box center [205, 272] width 155 height 25
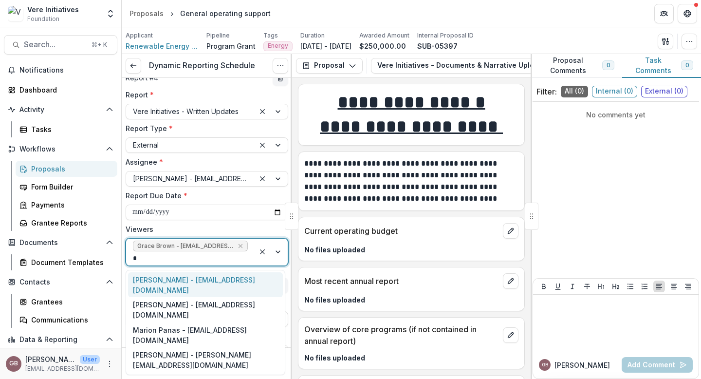
type input "**"
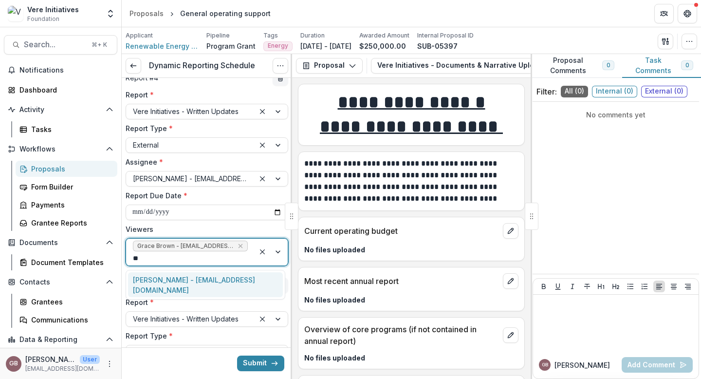
click at [213, 273] on div "[PERSON_NAME] - [EMAIL_ADDRESS][DOMAIN_NAME]" at bounding box center [205, 284] width 155 height 25
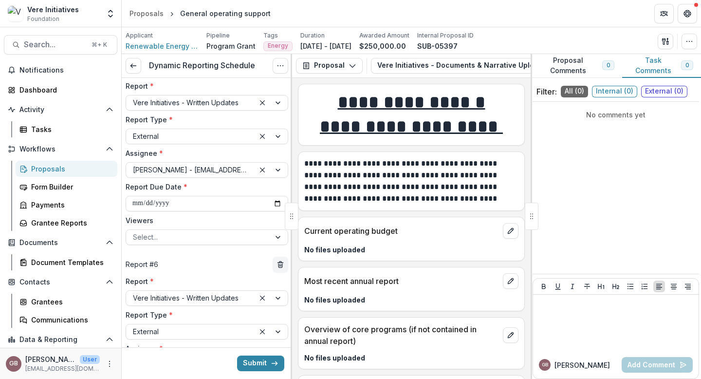
scroll to position [889, 0]
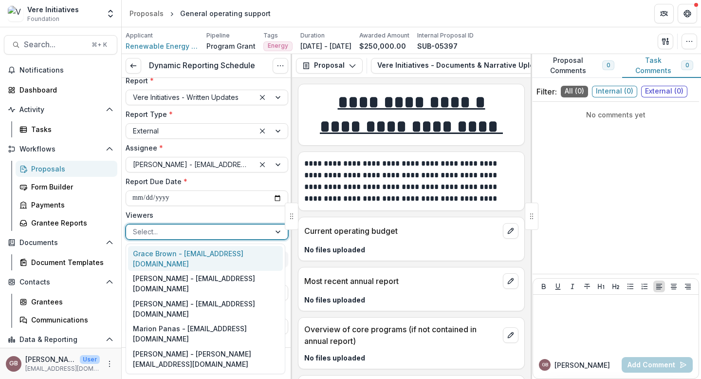
click at [196, 235] on div at bounding box center [198, 231] width 130 height 12
click at [196, 247] on div "Grace Brown - [EMAIL_ADDRESS][DOMAIN_NAME]" at bounding box center [205, 258] width 155 height 25
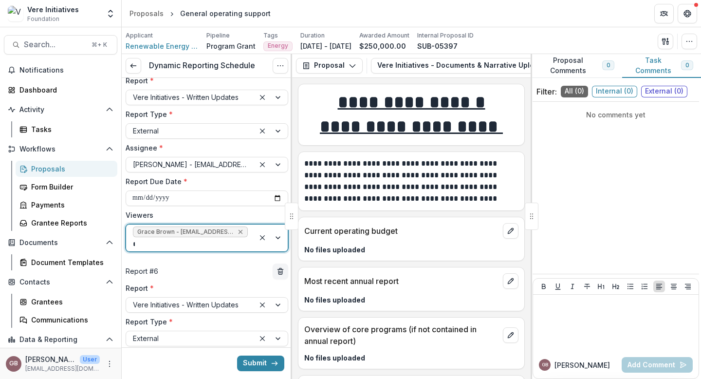
type input "**"
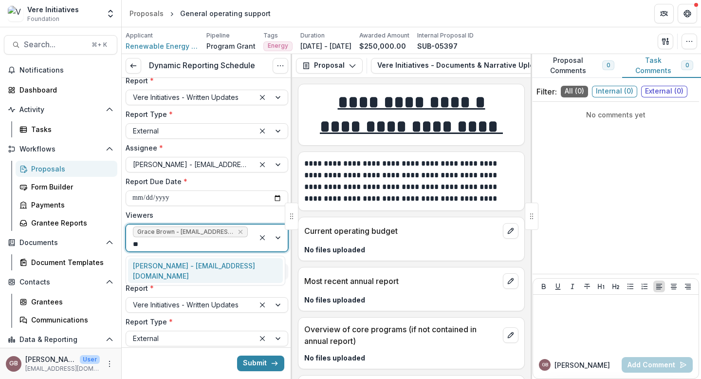
click at [220, 262] on div "[PERSON_NAME] - [EMAIL_ADDRESS][DOMAIN_NAME]" at bounding box center [205, 270] width 155 height 25
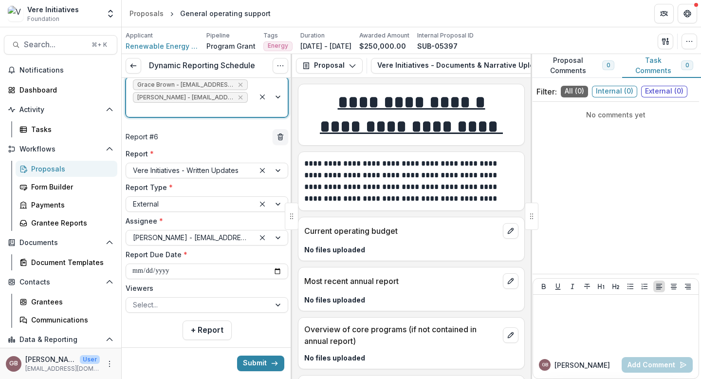
scroll to position [1052, 0]
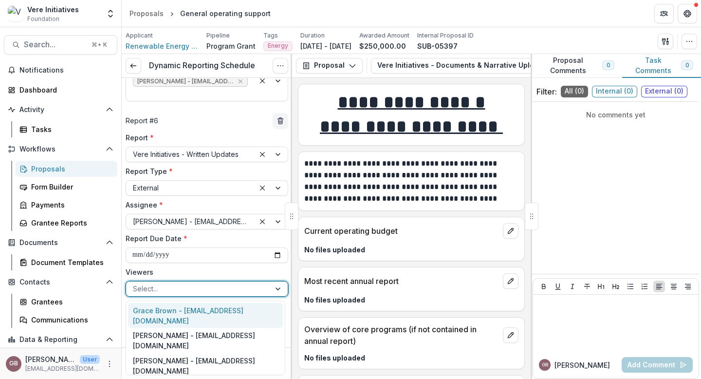
click at [203, 281] on div "Select..." at bounding box center [207, 289] width 163 height 16
click at [199, 300] on div "Grace Brown - [EMAIL_ADDRESS][DOMAIN_NAME] [PERSON_NAME] - [EMAIL_ADDRESS][DOMA…" at bounding box center [206, 337] width 160 height 74
click at [196, 307] on div "Grace Brown - [EMAIL_ADDRESS][DOMAIN_NAME]" at bounding box center [205, 315] width 155 height 25
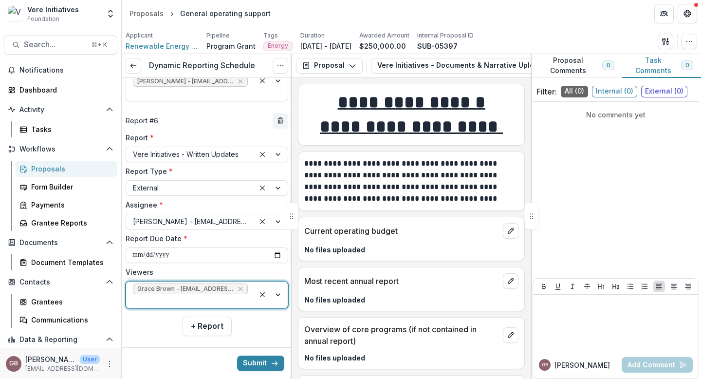
type input "*"
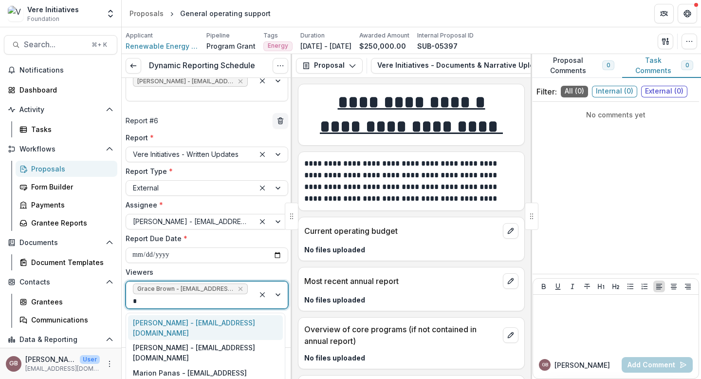
click at [208, 317] on div "[PERSON_NAME] - [EMAIL_ADDRESS][DOMAIN_NAME]" at bounding box center [205, 327] width 155 height 25
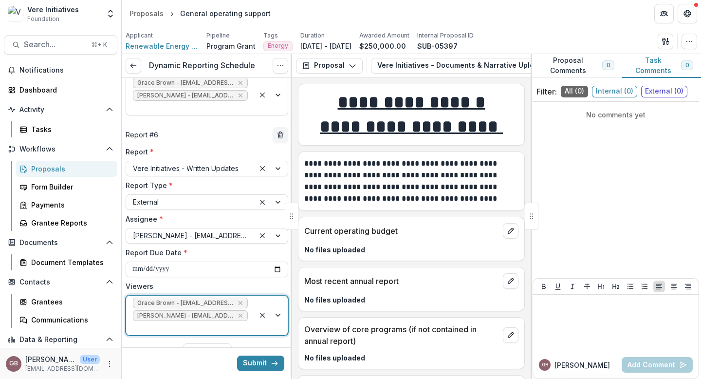
scroll to position [1049, 0]
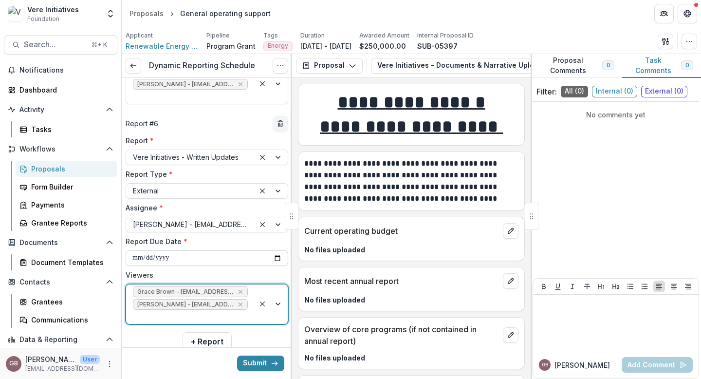
click at [273, 254] on input "**********" at bounding box center [207, 258] width 163 height 16
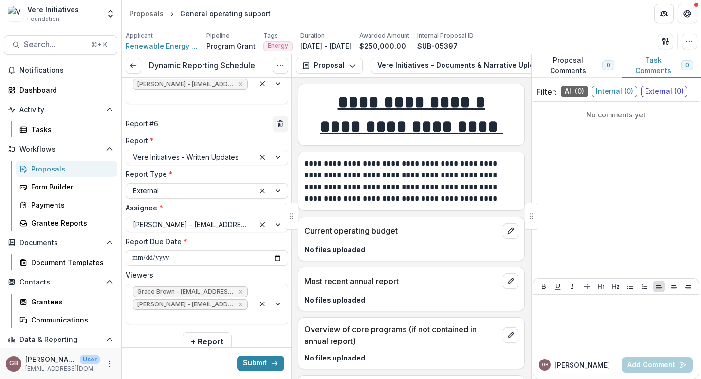
type input "**********"
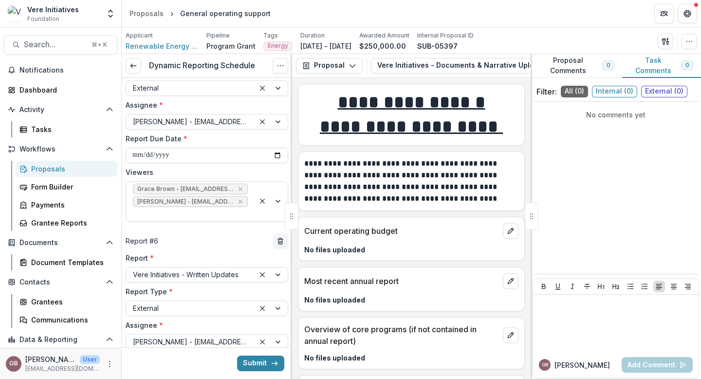
scroll to position [913, 0]
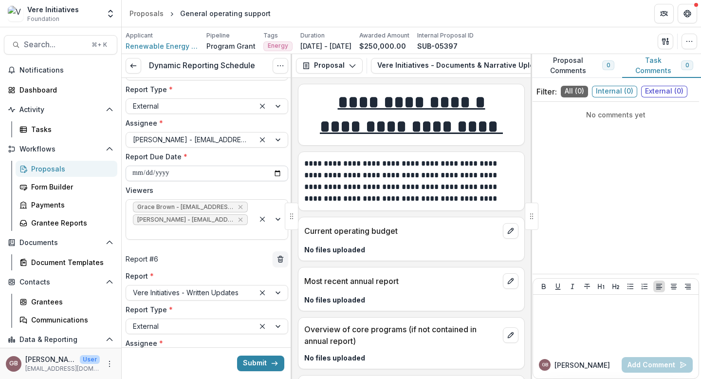
click at [277, 171] on input "**********" at bounding box center [207, 173] width 163 height 16
type input "**********"
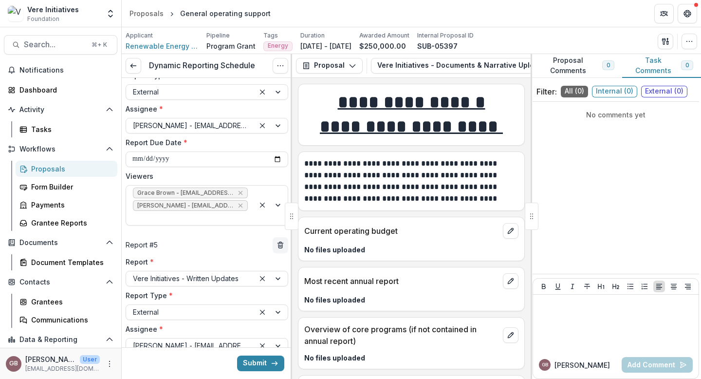
scroll to position [700, 0]
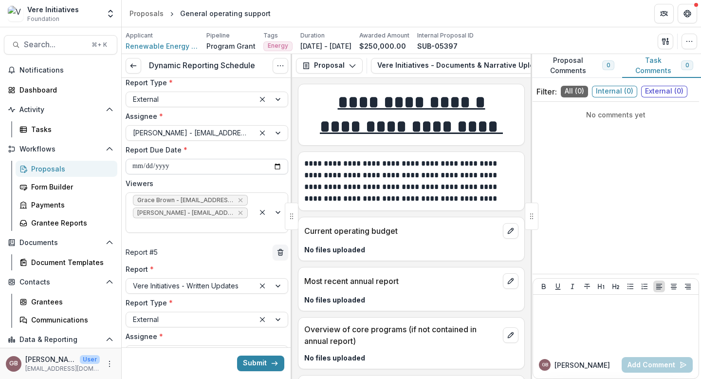
click at [273, 164] on input "**********" at bounding box center [207, 167] width 163 height 16
type input "**********"
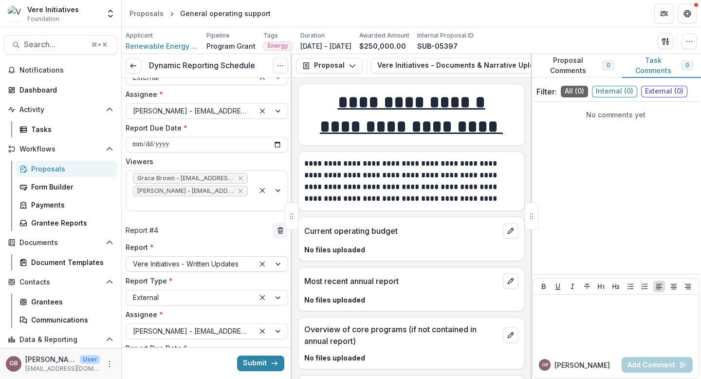
scroll to position [494, 0]
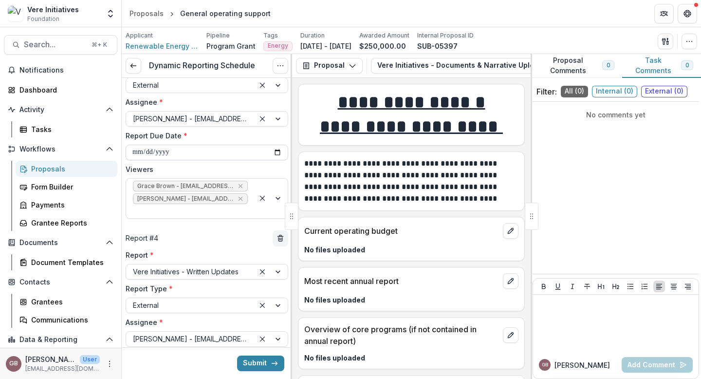
click at [277, 151] on input "**********" at bounding box center [207, 153] width 163 height 16
type input "**********"
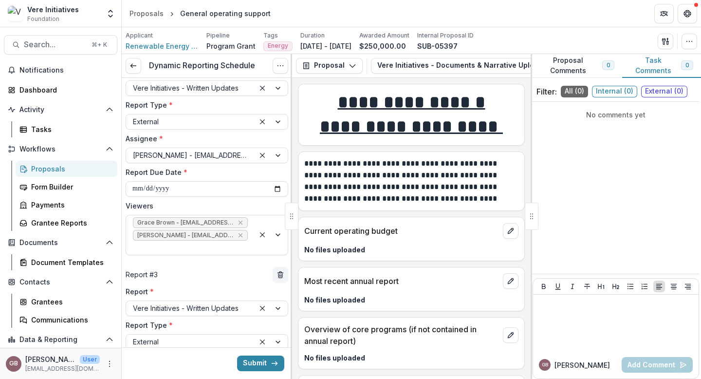
scroll to position [236, 0]
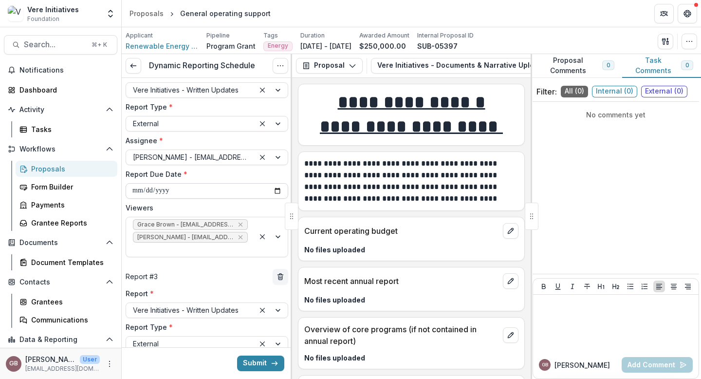
click at [275, 191] on input "**********" at bounding box center [207, 191] width 163 height 16
type input "**********"
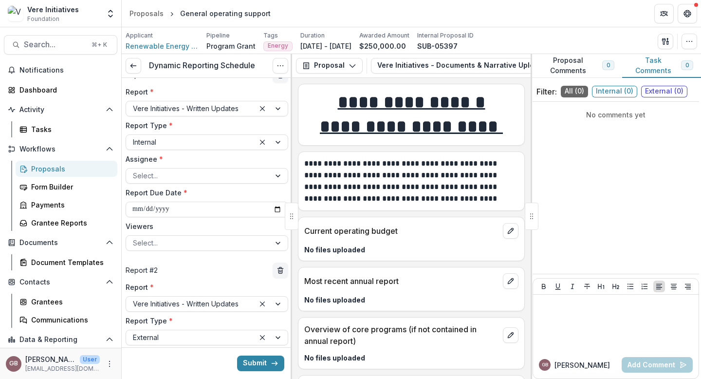
scroll to position [24, 0]
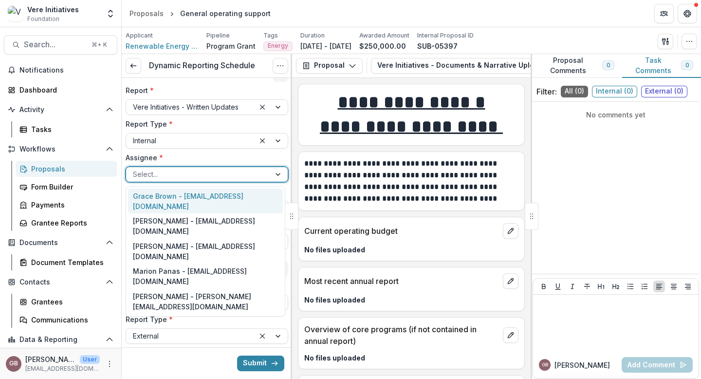
click at [210, 175] on div at bounding box center [198, 174] width 130 height 12
click at [194, 196] on div "Grace Brown - [EMAIL_ADDRESS][DOMAIN_NAME]" at bounding box center [205, 200] width 155 height 25
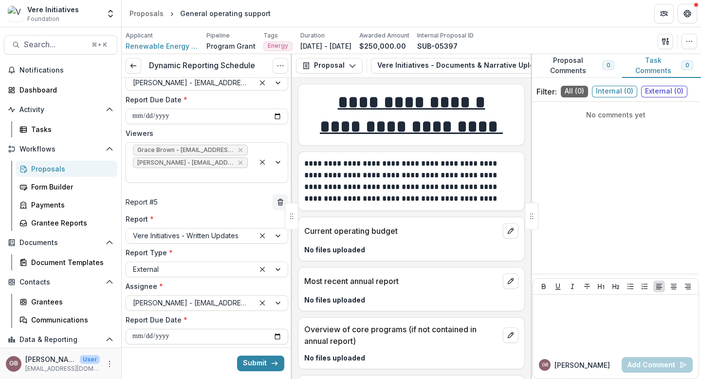
scroll to position [749, 0]
click at [253, 361] on button "Submit" at bounding box center [260, 363] width 47 height 16
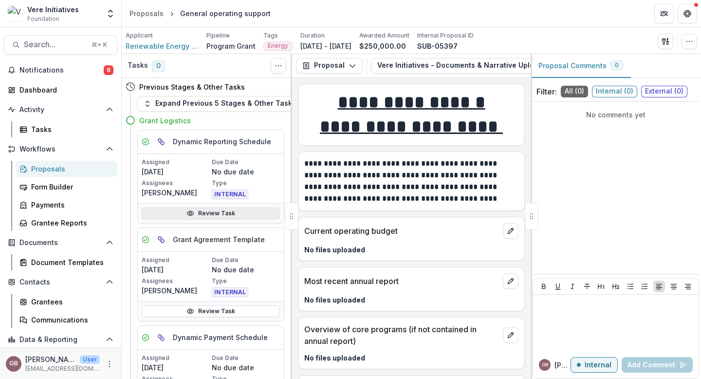
click at [224, 217] on link "Review Task" at bounding box center [211, 213] width 138 height 12
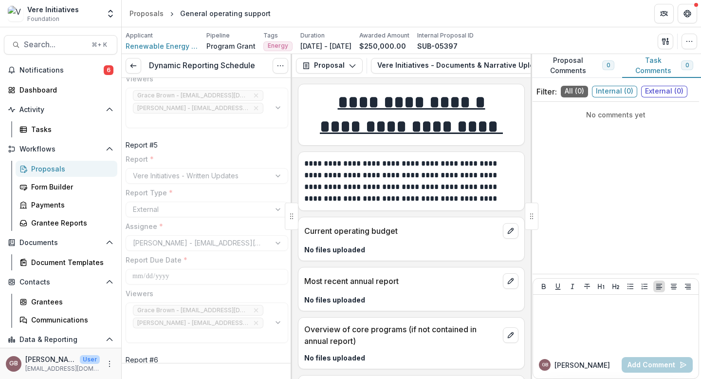
scroll to position [945, 0]
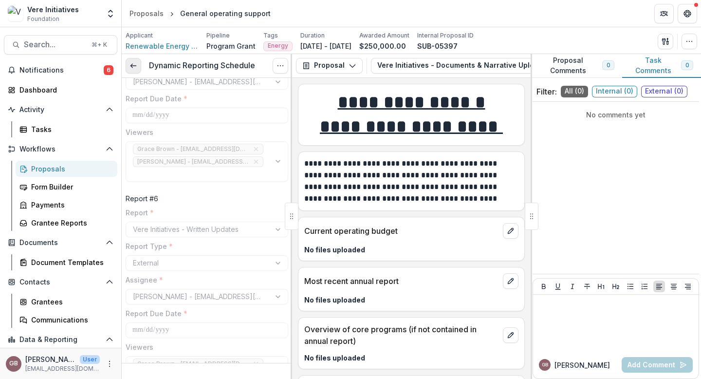
click at [134, 70] on link at bounding box center [134, 66] width 16 height 16
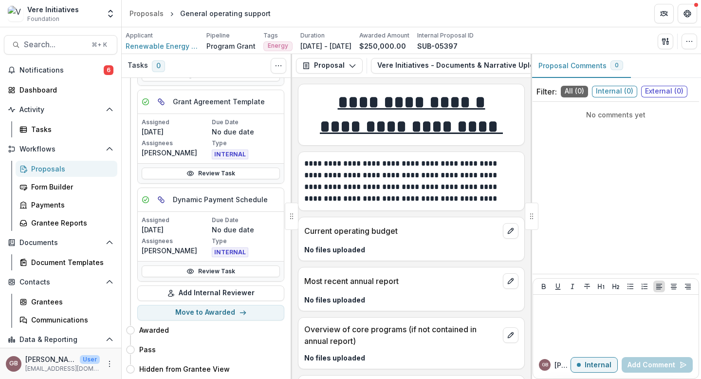
scroll to position [145, 0]
click at [221, 305] on button "Move to Awarded" at bounding box center [210, 313] width 147 height 16
select select "*******"
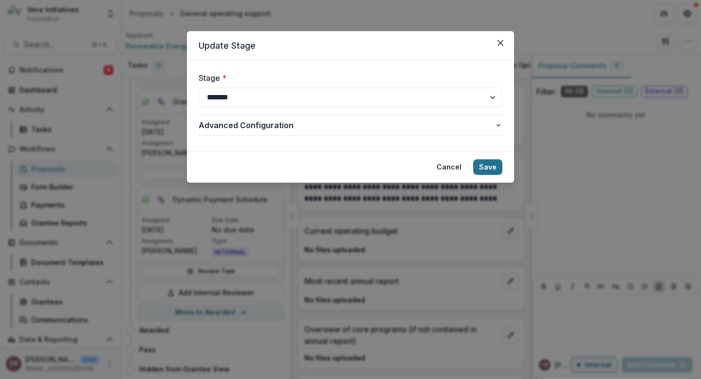
click at [498, 168] on button "Save" at bounding box center [487, 167] width 29 height 16
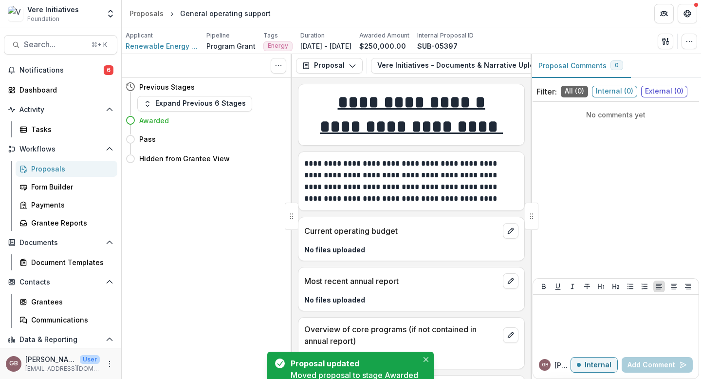
scroll to position [0, 0]
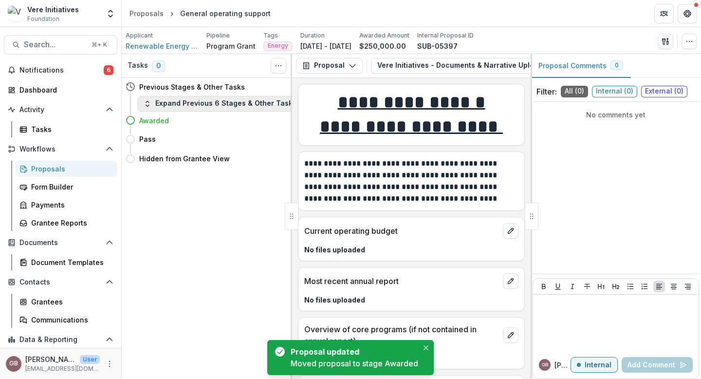
click at [238, 103] on button "Expand Previous 6 Stages & Other Tasks" at bounding box center [219, 104] width 165 height 16
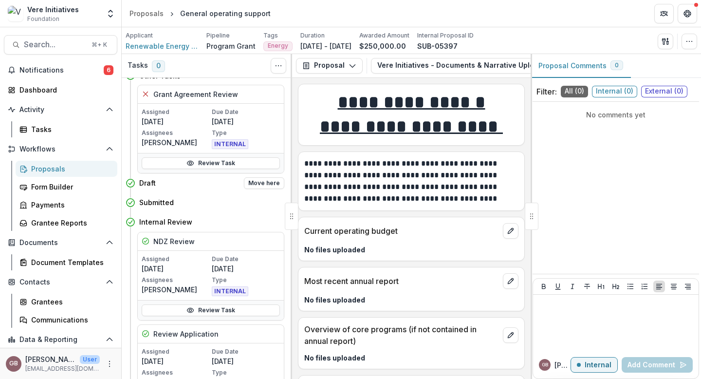
scroll to position [16, 0]
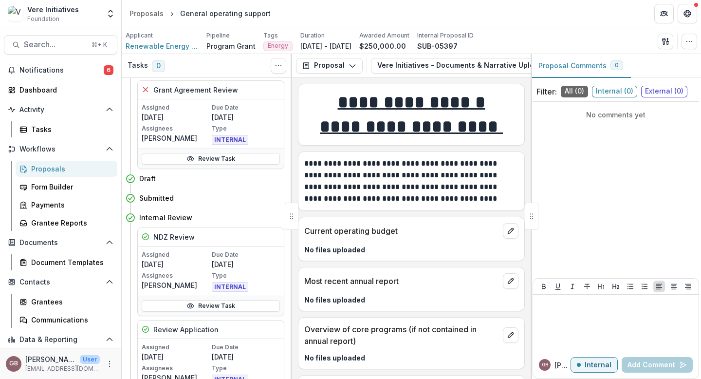
click at [187, 104] on p "Assigned" at bounding box center [176, 107] width 68 height 9
click at [189, 90] on h5 "Grant Agreement Review" at bounding box center [195, 90] width 85 height 10
click at [194, 157] on link "Review Task" at bounding box center [211, 159] width 138 height 12
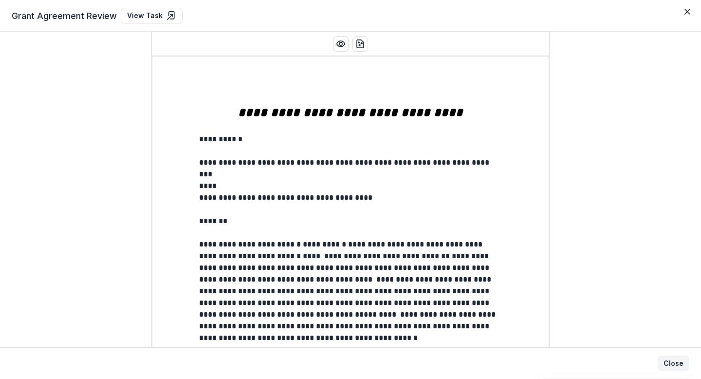
click at [557, 361] on button "Close" at bounding box center [673, 363] width 32 height 16
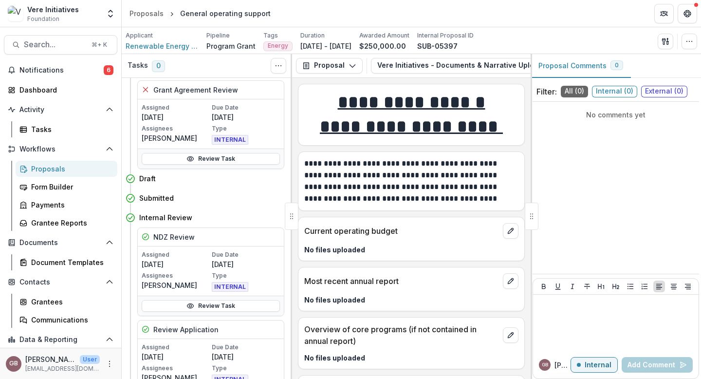
click at [271, 91] on div "Grant Agreement Review" at bounding box center [211, 90] width 146 height 18
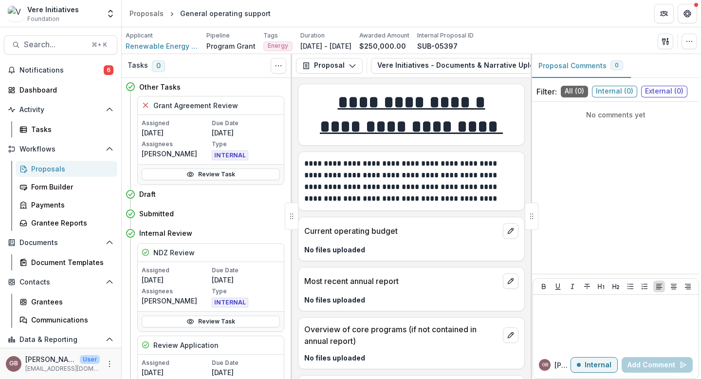
scroll to position [0, 0]
click at [274, 71] on button "Toggle View Cancelled Tasks" at bounding box center [279, 66] width 16 height 16
click at [244, 102] on div "Grant Agreement Review" at bounding box center [211, 105] width 146 height 18
click at [212, 106] on h5 "Grant Agreement Review" at bounding box center [195, 105] width 85 height 10
click at [197, 178] on link "Review Task" at bounding box center [211, 174] width 138 height 12
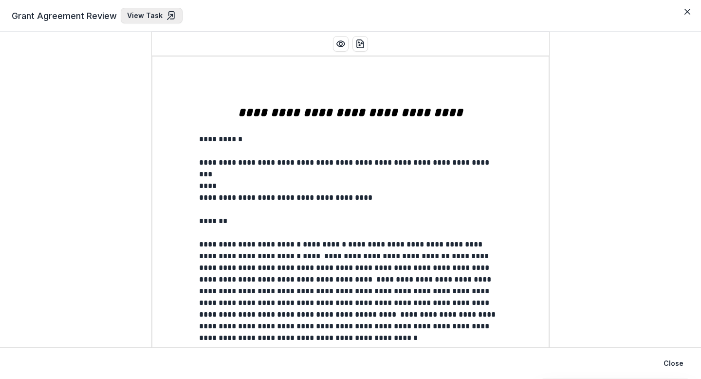
click at [150, 16] on link "View Task" at bounding box center [152, 16] width 62 height 16
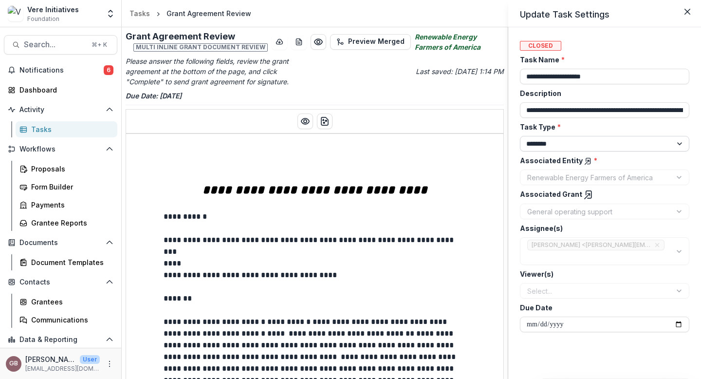
click at [557, 146] on select "******** ********" at bounding box center [604, 144] width 169 height 16
click at [520, 136] on select "******** ********" at bounding box center [604, 144] width 169 height 16
click at [557, 8] on button "Close" at bounding box center [687, 12] width 16 height 16
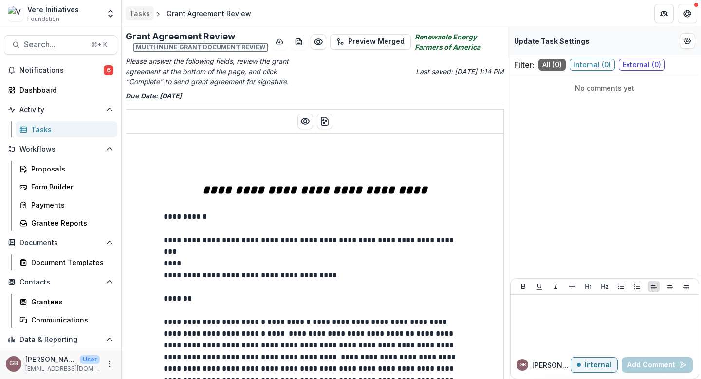
click at [139, 9] on div "Tasks" at bounding box center [139, 13] width 20 height 10
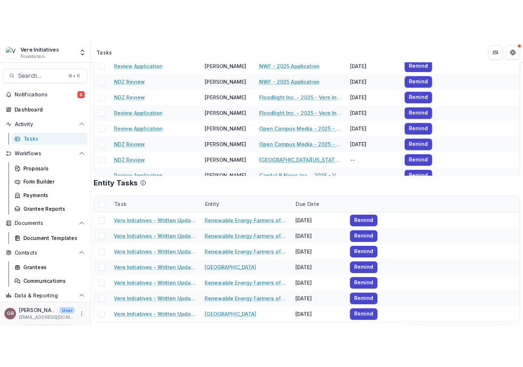
scroll to position [67, 0]
